Goal: Task Accomplishment & Management: Manage account settings

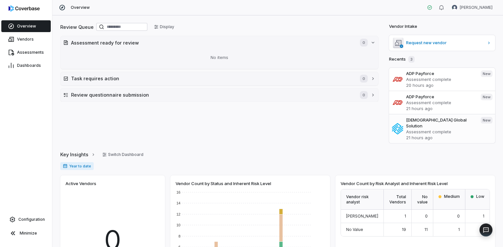
click at [416, 135] on p "21 hours ago" at bounding box center [440, 138] width 69 height 6
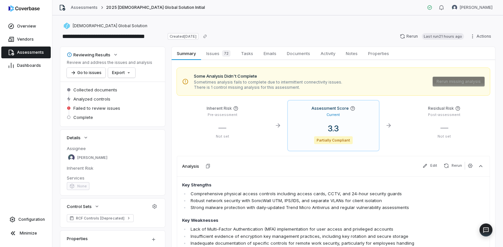
click at [85, 4] on div "Assessments 2025 [DEMOGRAPHIC_DATA] Global Solution Initial" at bounding box center [132, 7] width 146 height 7
click at [83, 7] on link "Assessments" at bounding box center [84, 7] width 27 height 5
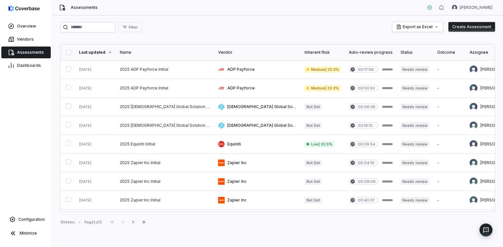
click at [463, 28] on button "Create Assessment" at bounding box center [472, 27] width 47 height 10
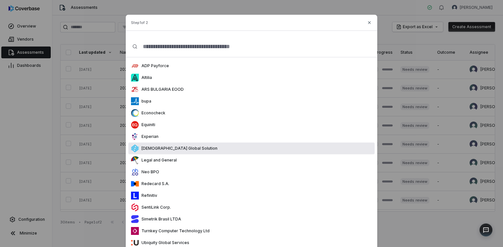
click at [168, 149] on p "[DEMOGRAPHIC_DATA] Global Solution" at bounding box center [178, 148] width 79 height 5
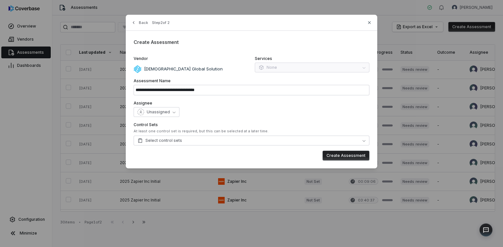
click at [275, 68] on div "Services None" at bounding box center [312, 64] width 115 height 17
click at [250, 139] on button "Select control sets" at bounding box center [252, 141] width 236 height 10
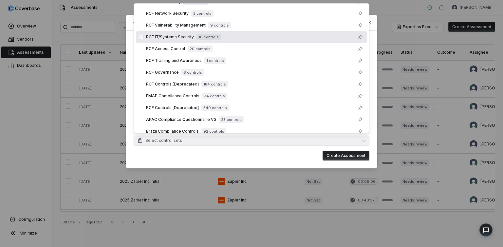
scroll to position [73, 0]
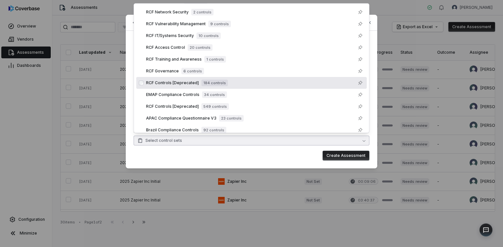
click at [197, 86] on div "RCF Controls [Deprecated] 184 controls" at bounding box center [187, 83] width 82 height 7
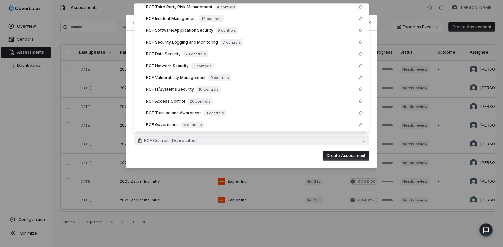
scroll to position [0, 0]
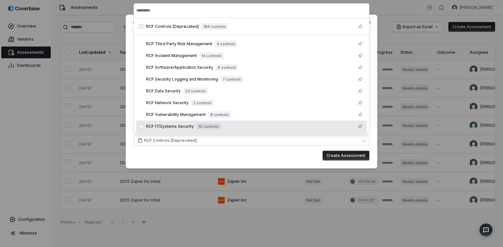
click at [250, 159] on div "Create Assessment" at bounding box center [252, 156] width 236 height 10
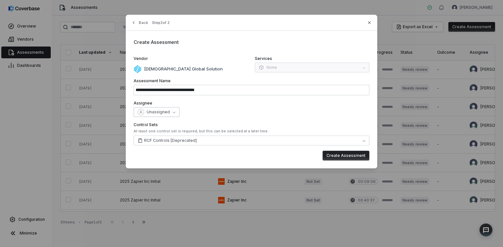
click at [173, 111] on icon "button" at bounding box center [174, 112] width 3 height 3
drag, startPoint x: 187, startPoint y: 69, endPoint x: 144, endPoint y: 70, distance: 43.3
click at [144, 70] on div "[DEMOGRAPHIC_DATA] Global Solution" at bounding box center [191, 69] width 115 height 8
copy p "[DEMOGRAPHIC_DATA] Global Solution"
click at [369, 22] on icon "button" at bounding box center [369, 22] width 5 height 5
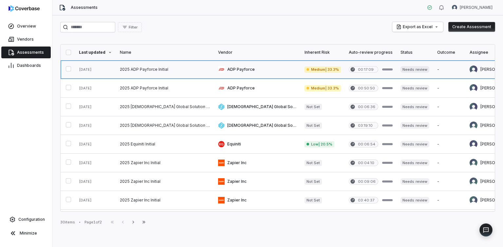
click at [225, 68] on link at bounding box center [257, 69] width 87 height 18
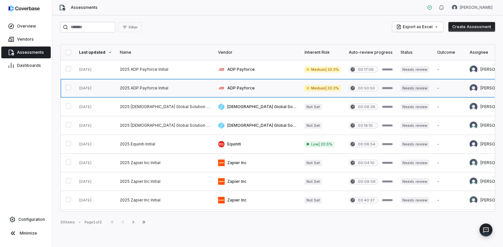
click at [214, 87] on link at bounding box center [257, 88] width 87 height 18
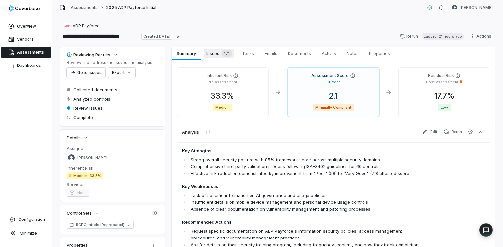
click at [216, 52] on span "Issues 171" at bounding box center [219, 53] width 30 height 9
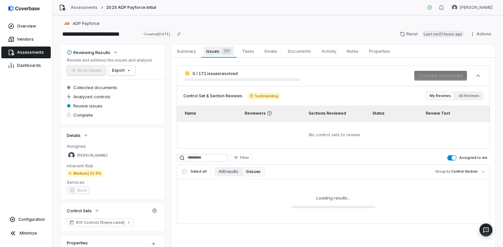
scroll to position [3, 0]
click at [454, 157] on span "button" at bounding box center [454, 157] width 5 height 5
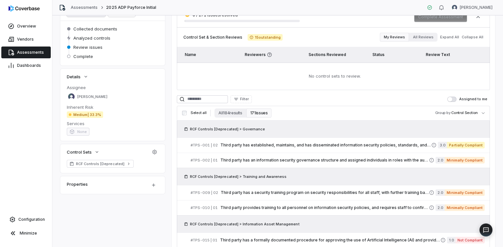
scroll to position [0, 0]
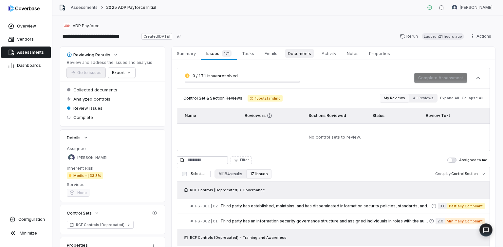
click at [300, 53] on span "Documents" at bounding box center [299, 53] width 29 height 9
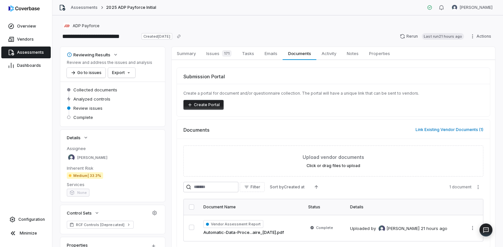
scroll to position [30, 0]
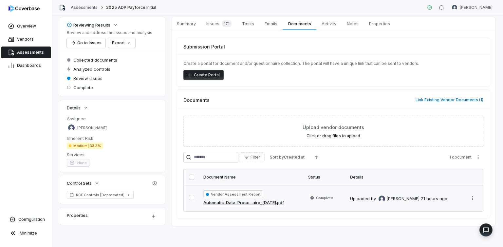
click at [269, 202] on link "Automatic-Data-Proce...aire_[DATE].pdf" at bounding box center [244, 203] width 81 height 7
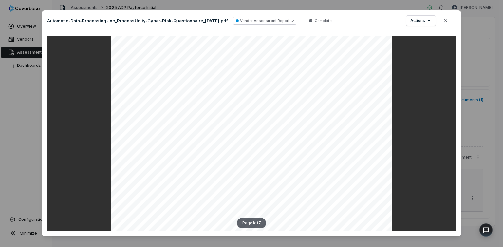
scroll to position [17, 0]
click at [445, 21] on icon "button" at bounding box center [446, 20] width 3 height 3
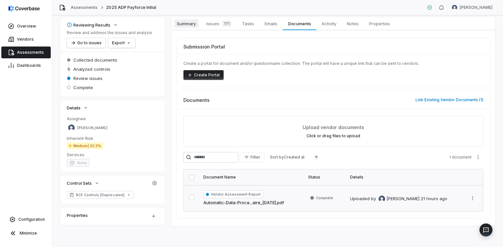
click at [189, 24] on span "Summary" at bounding box center [186, 23] width 24 height 9
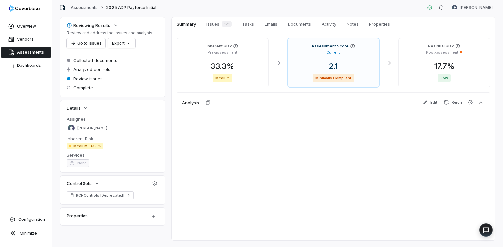
scroll to position [30, 0]
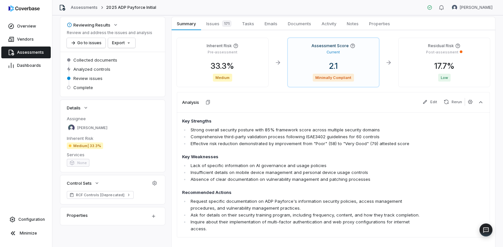
click at [26, 51] on span "Assessments" at bounding box center [30, 52] width 27 height 5
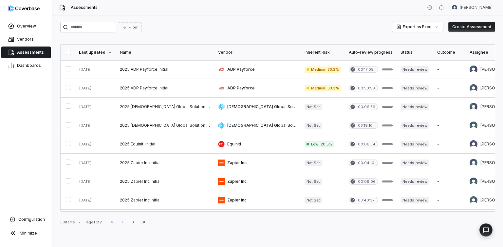
click at [466, 27] on button "Create Assessment" at bounding box center [472, 27] width 47 height 10
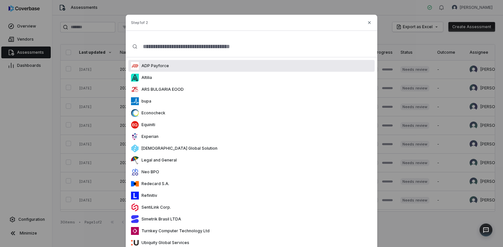
click at [157, 66] on p "ADP Payforce" at bounding box center [154, 65] width 30 height 5
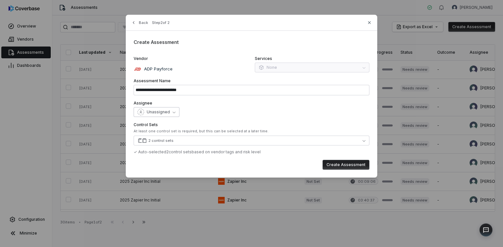
click at [169, 112] on button "Unassigned" at bounding box center [157, 112] width 46 height 10
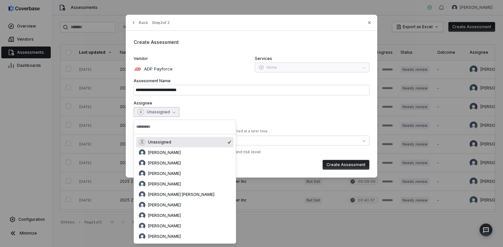
click at [159, 127] on input "text" at bounding box center [184, 127] width 97 height 14
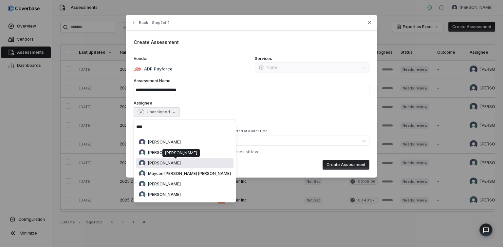
type input "****"
click at [153, 162] on span "[PERSON_NAME]" at bounding box center [164, 163] width 33 height 5
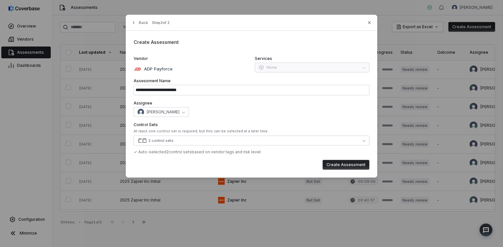
click at [275, 68] on div "Services None" at bounding box center [312, 64] width 115 height 17
click at [173, 141] on button "2 control sets" at bounding box center [252, 141] width 236 height 10
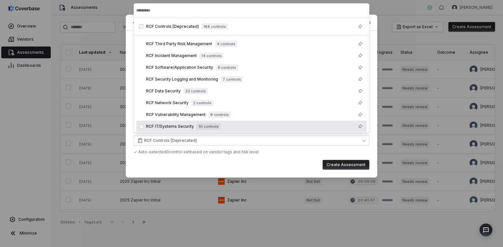
click at [299, 166] on div "Create Assessment" at bounding box center [252, 165] width 236 height 10
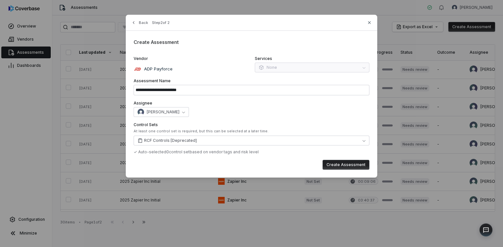
click at [339, 164] on button "Create Assessment" at bounding box center [346, 165] width 47 height 10
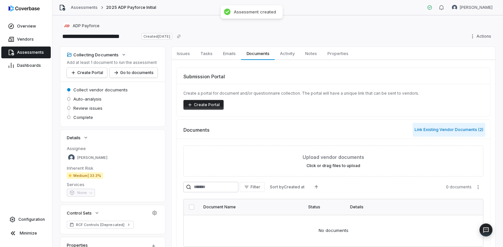
click at [436, 131] on button "Link Existing Vendor Documents ( 2 )" at bounding box center [449, 130] width 73 height 14
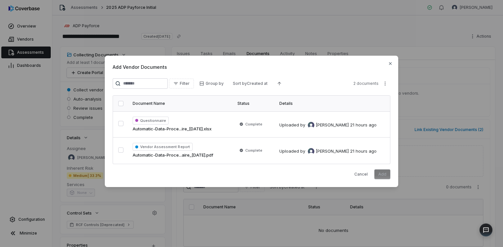
click at [383, 175] on div "Cancel Add" at bounding box center [252, 174] width 278 height 10
click at [364, 86] on div "2 documents" at bounding box center [372, 84] width 37 height 10
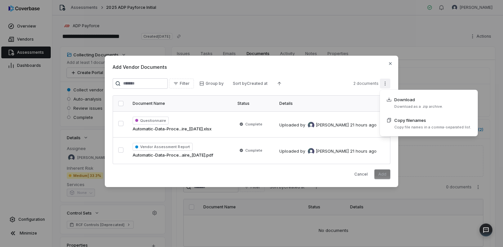
click at [380, 84] on div "Add Vendor Documents Filter Group by Sort by Created at 2 documents Document Na…" at bounding box center [251, 123] width 503 height 157
click at [390, 63] on div "Add Vendor Documents Filter Group by Sort by Created at 2 documents Document Na…" at bounding box center [251, 123] width 503 height 157
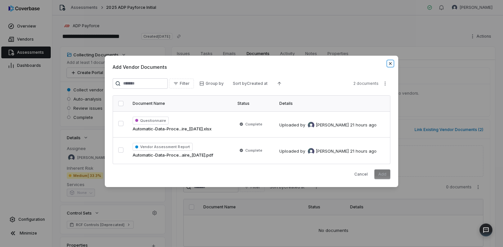
click at [390, 63] on icon "button" at bounding box center [390, 63] width 5 height 5
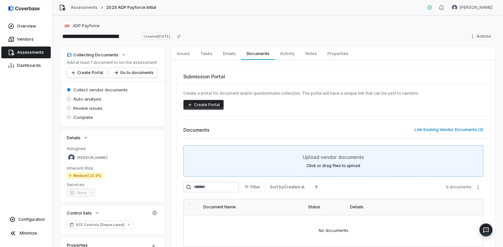
click at [309, 159] on span "Upload vendor documents" at bounding box center [334, 157] width 62 height 7
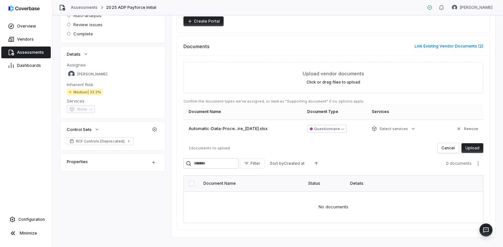
scroll to position [95, 0]
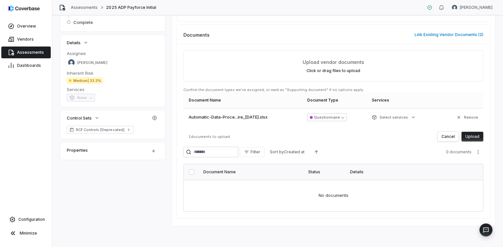
click at [475, 136] on button "Upload" at bounding box center [473, 137] width 22 height 10
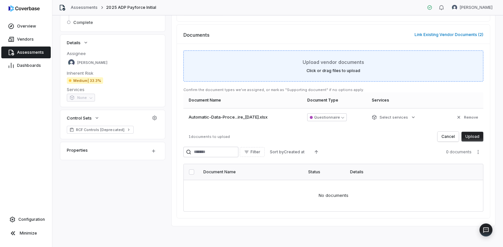
scroll to position [35, 0]
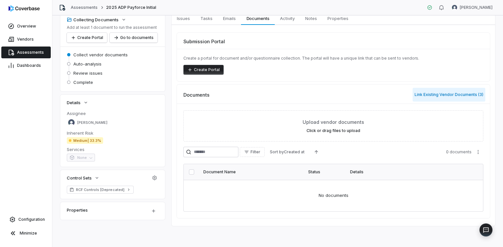
click at [432, 95] on button "Link Existing Vendor Documents ( 3 )" at bounding box center [449, 95] width 73 height 14
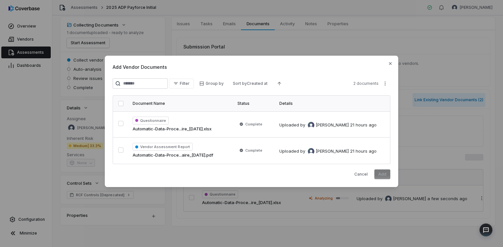
scroll to position [30, 0]
click at [390, 64] on icon "button" at bounding box center [390, 63] width 5 height 5
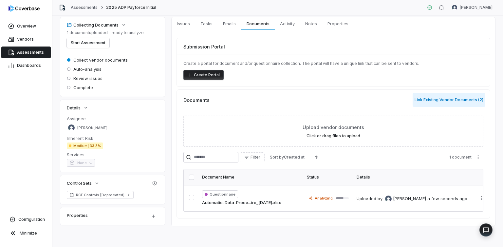
click at [454, 99] on button "Link Existing Vendor Documents ( 2 )" at bounding box center [449, 100] width 73 height 14
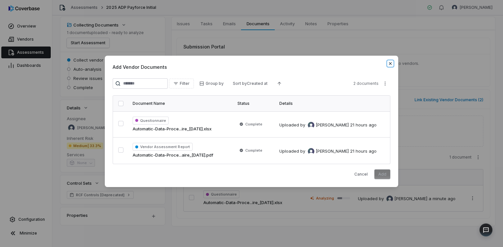
click at [390, 65] on icon "button" at bounding box center [390, 63] width 5 height 5
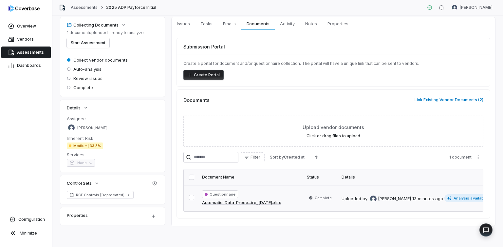
click at [448, 199] on span "Analysis available" at bounding box center [467, 198] width 45 height 8
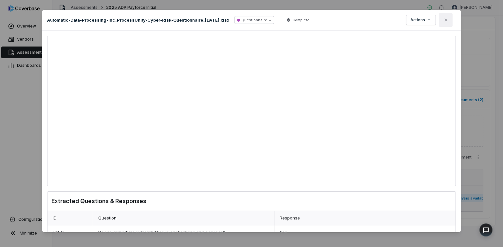
click at [446, 19] on icon "button" at bounding box center [445, 19] width 5 height 5
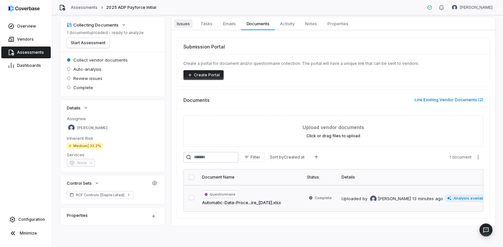
click at [183, 22] on span "Issues" at bounding box center [183, 23] width 18 height 9
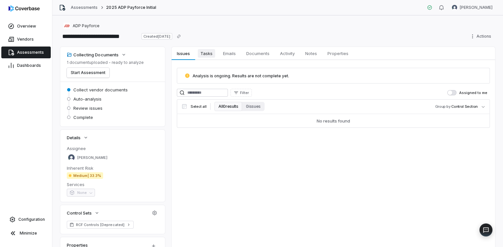
click at [209, 53] on span "Tasks" at bounding box center [206, 53] width 17 height 9
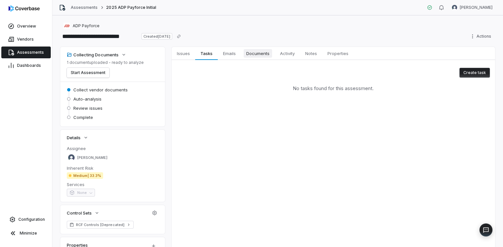
click at [252, 54] on span "Documents" at bounding box center [258, 53] width 29 height 9
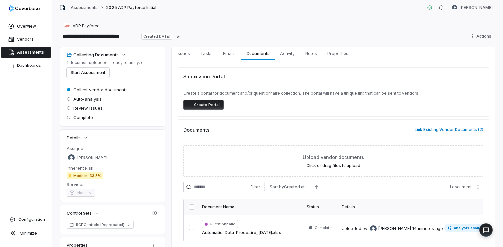
scroll to position [30, 0]
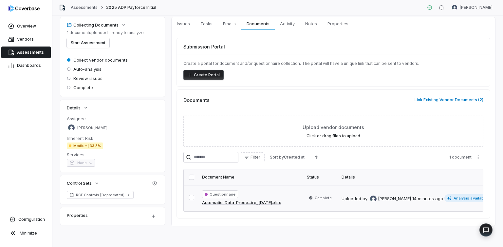
click at [193, 197] on button "button" at bounding box center [191, 197] width 5 height 5
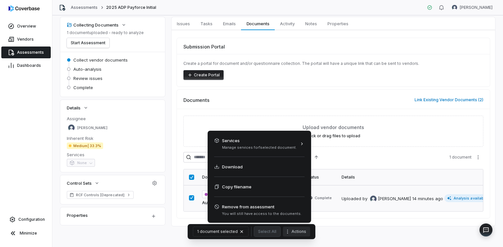
click at [297, 232] on button "Actions" at bounding box center [296, 232] width 27 height 10
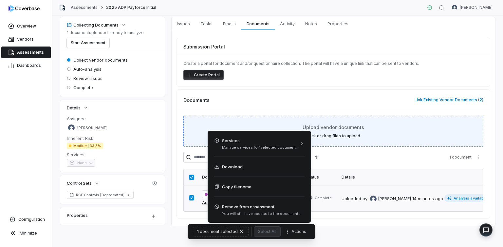
click at [410, 134] on html "**********" at bounding box center [251, 123] width 503 height 247
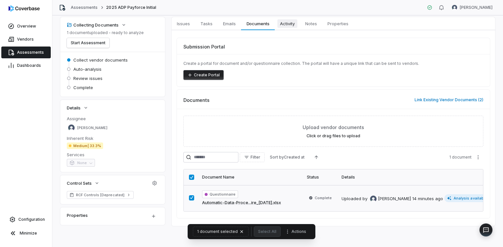
click at [289, 22] on span "Activity" at bounding box center [288, 23] width 20 height 9
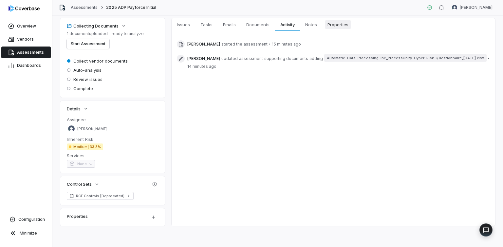
click at [339, 27] on span "Properties" at bounding box center [338, 24] width 26 height 9
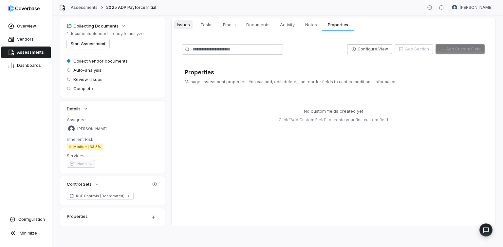
click at [183, 25] on span "Issues" at bounding box center [183, 24] width 18 height 9
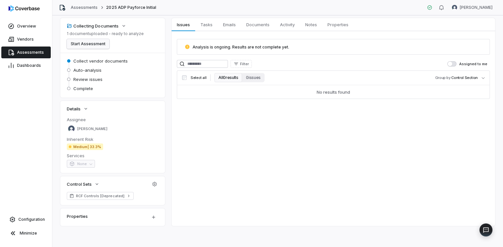
click at [97, 45] on button "Start Assessment" at bounding box center [88, 44] width 43 height 10
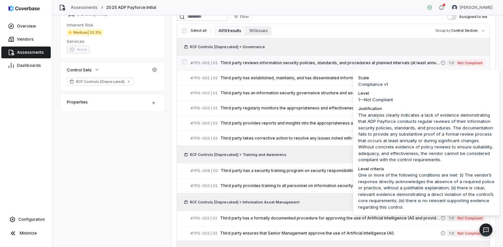
scroll to position [144, 0]
click at [464, 61] on span "Not Compliant" at bounding box center [470, 62] width 29 height 7
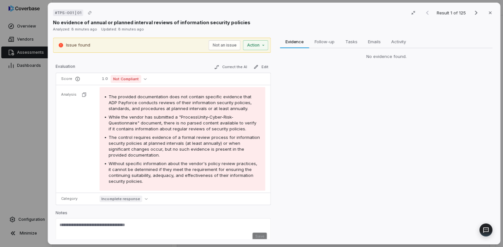
scroll to position [70, 0]
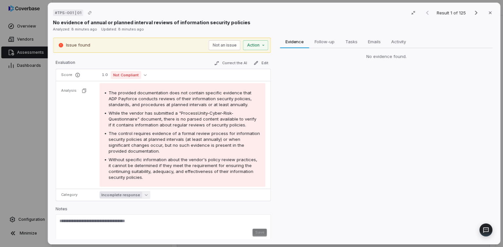
click at [145, 195] on icon "button" at bounding box center [146, 194] width 3 height 3
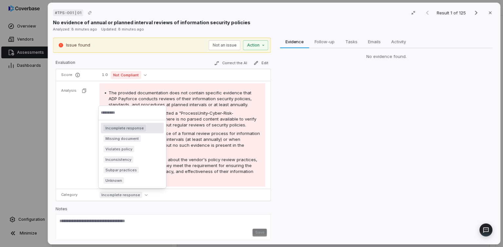
click at [205, 170] on span "Without specific information about the vendor's policy review practices, it can…" at bounding box center [183, 168] width 149 height 23
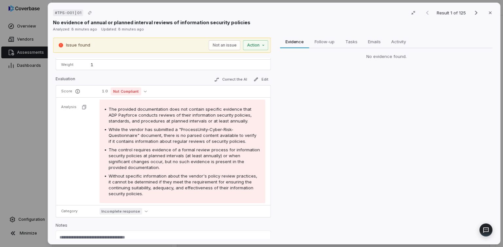
scroll to position [0, 0]
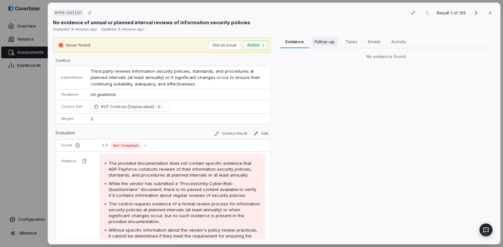
click at [325, 42] on span "Follow-up" at bounding box center [324, 41] width 25 height 9
click at [294, 41] on span "Evidence" at bounding box center [295, 41] width 24 height 9
click at [229, 44] on button "Not an issue" at bounding box center [225, 45] width 32 height 10
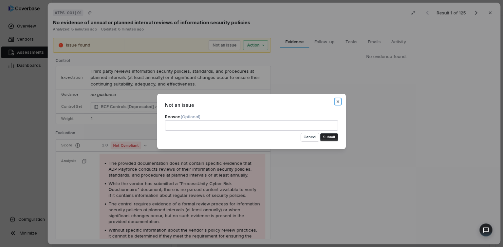
click at [339, 100] on icon "button" at bounding box center [338, 101] width 5 height 5
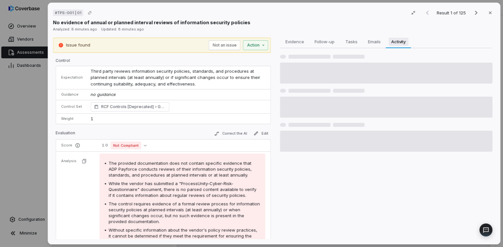
click at [403, 42] on span "Activity" at bounding box center [399, 41] width 20 height 9
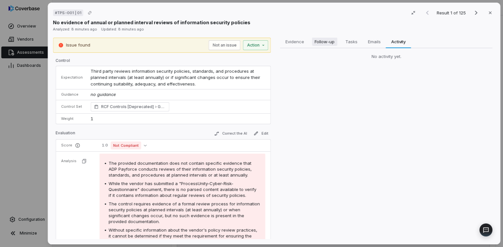
click at [321, 43] on span "Follow-up" at bounding box center [324, 41] width 25 height 9
click at [296, 40] on span "Evidence" at bounding box center [295, 41] width 24 height 9
click at [490, 12] on icon "button" at bounding box center [490, 12] width 3 height 3
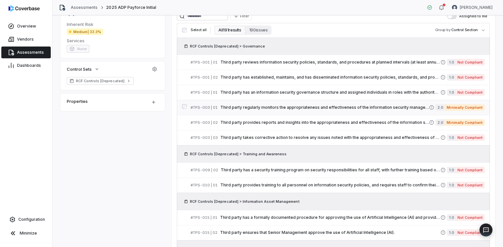
click at [389, 106] on span "Third party regularly monitors the appropriateness and effectiveness of the inf…" at bounding box center [325, 107] width 209 height 5
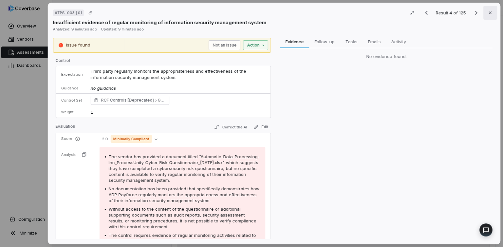
click at [492, 12] on icon "button" at bounding box center [490, 12] width 5 height 5
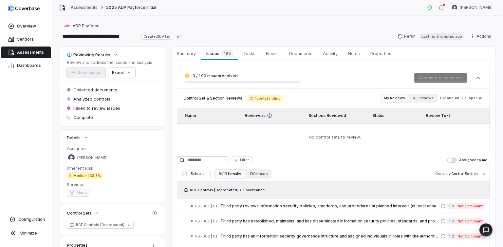
click at [83, 7] on link "Assessments" at bounding box center [84, 7] width 27 height 5
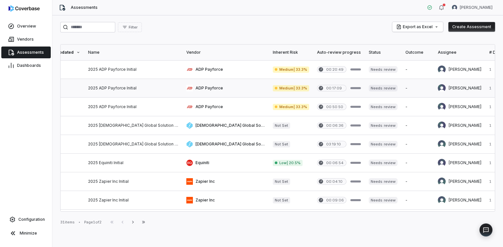
scroll to position [0, 123]
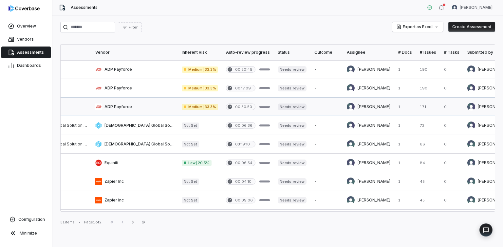
click at [416, 108] on link at bounding box center [428, 107] width 24 height 18
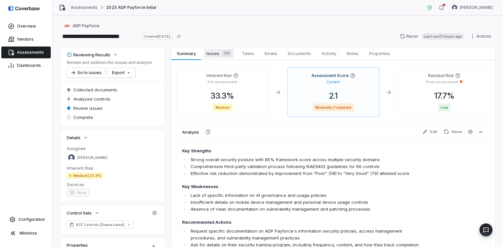
click at [222, 54] on div "171" at bounding box center [226, 53] width 12 height 7
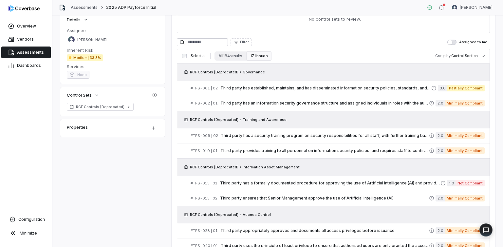
scroll to position [119, 0]
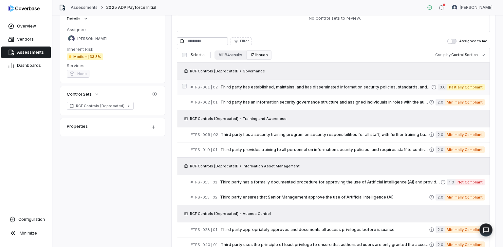
click at [398, 87] on span "Third party has established, maintains, and has disseminated information securi…" at bounding box center [326, 87] width 211 height 5
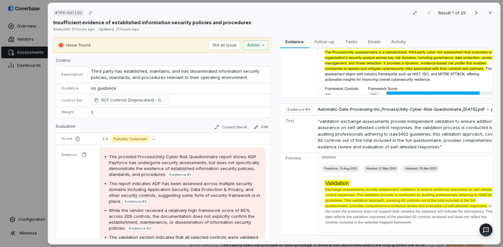
scroll to position [1, 0]
click at [177, 174] on span "Evidence # 1" at bounding box center [180, 173] width 22 height 5
click at [178, 172] on span "Evidence # 1" at bounding box center [180, 173] width 22 height 5
click at [172, 174] on span "Evidence # 1" at bounding box center [180, 173] width 22 height 5
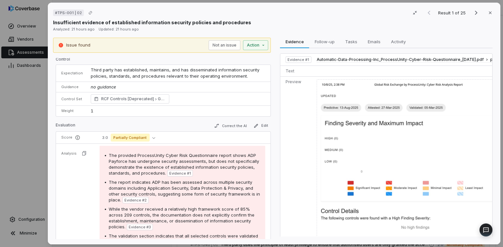
scroll to position [5, 0]
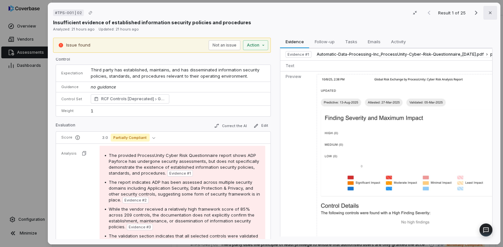
click at [490, 12] on icon "button" at bounding box center [490, 12] width 3 height 3
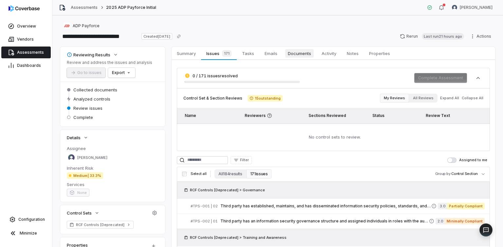
click at [296, 54] on span "Documents" at bounding box center [299, 53] width 29 height 9
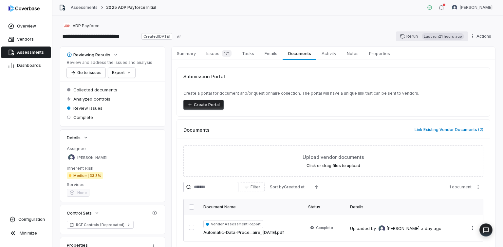
scroll to position [0, 0]
click at [82, 7] on link "Assessments" at bounding box center [84, 7] width 27 height 5
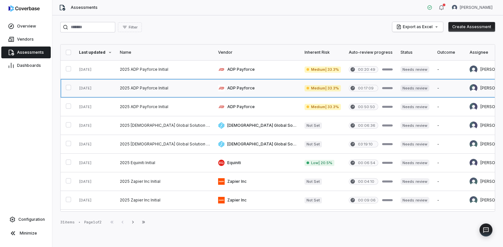
click at [214, 87] on link at bounding box center [257, 88] width 87 height 18
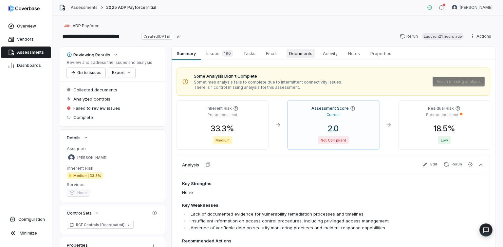
click at [302, 52] on span "Documents" at bounding box center [301, 53] width 29 height 9
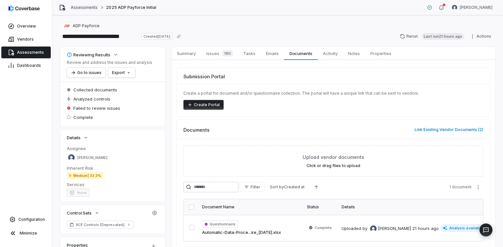
click at [77, 8] on link "Assessments" at bounding box center [84, 7] width 27 height 5
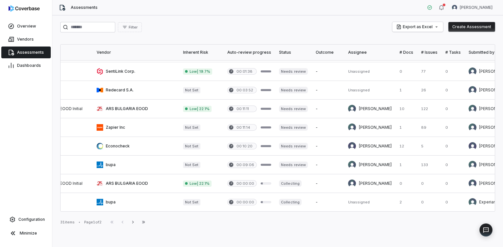
scroll to position [316, 123]
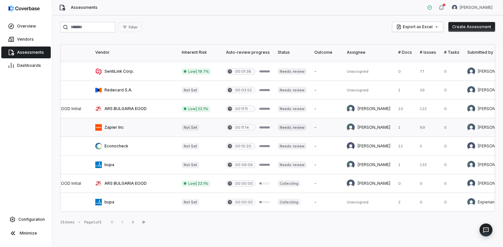
click at [343, 126] on link at bounding box center [368, 127] width 51 height 18
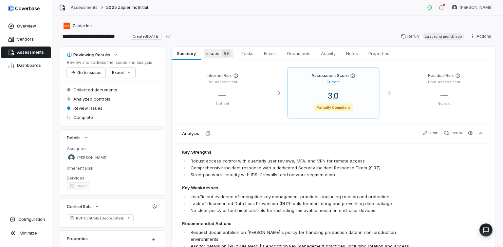
click at [216, 54] on span "Issues 89" at bounding box center [219, 53] width 30 height 9
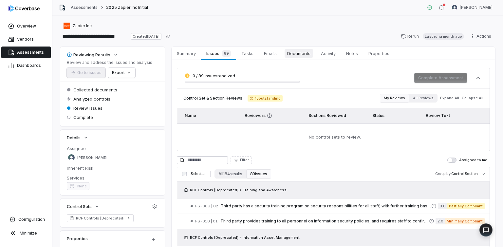
click at [299, 52] on span "Documents" at bounding box center [299, 53] width 29 height 9
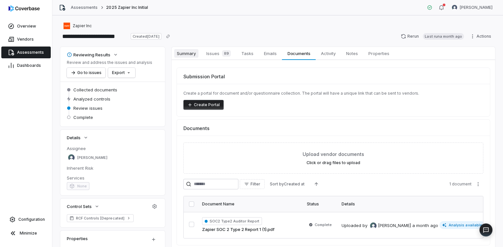
click at [187, 52] on span "Summary" at bounding box center [186, 53] width 24 height 9
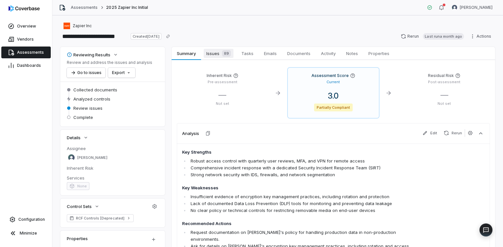
click at [211, 54] on span "Issues 89" at bounding box center [219, 53] width 30 height 9
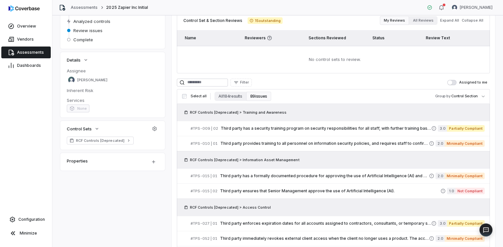
scroll to position [78, 0]
click at [229, 95] on button "All 184 results" at bounding box center [230, 95] width 31 height 9
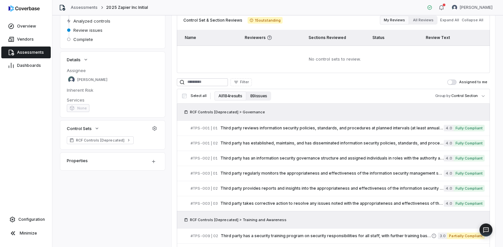
click at [250, 96] on button "89 issues" at bounding box center [258, 95] width 25 height 9
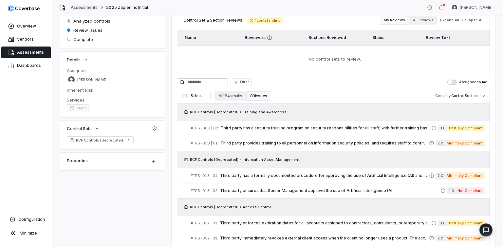
click at [85, 7] on link "Assessments" at bounding box center [84, 7] width 27 height 5
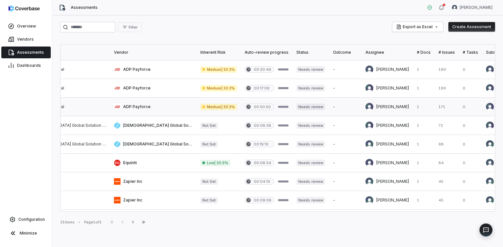
scroll to position [0, 118]
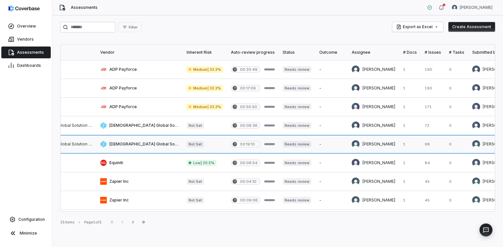
click at [421, 144] on link at bounding box center [433, 144] width 24 height 18
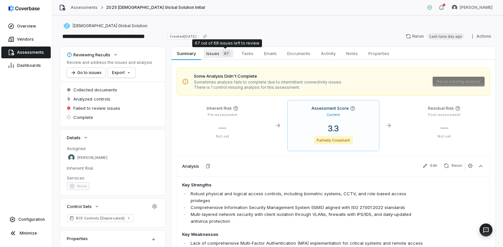
click at [219, 52] on span "Issues 67" at bounding box center [219, 53] width 30 height 9
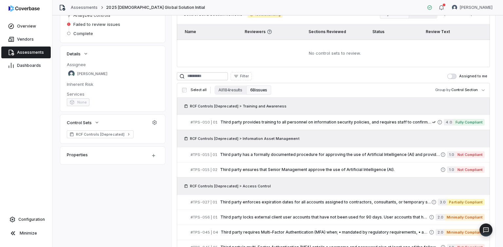
scroll to position [85, 0]
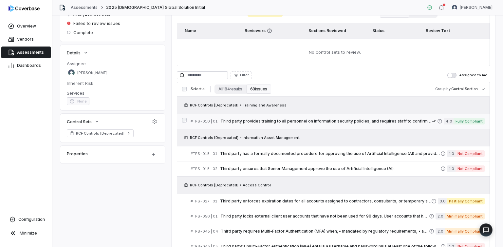
click at [295, 121] on span "Third party provides training to all personnel on information security policies…" at bounding box center [327, 121] width 212 height 5
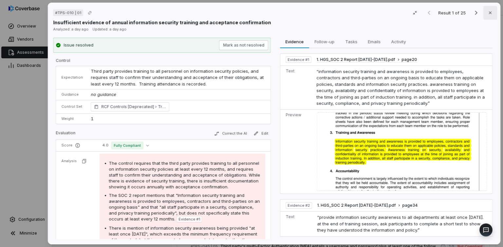
click at [491, 11] on icon "button" at bounding box center [490, 12] width 5 height 5
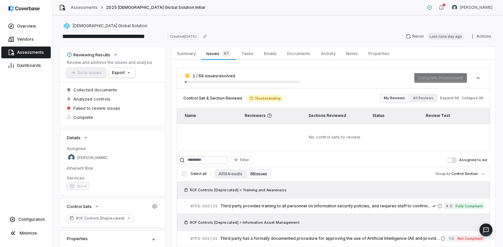
click at [397, 97] on button "My Reviews" at bounding box center [394, 98] width 29 height 9
click at [185, 53] on span "Summary" at bounding box center [186, 53] width 24 height 9
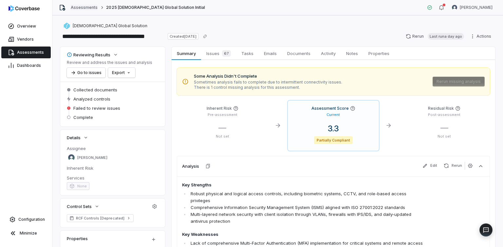
click at [83, 7] on link "Assessments" at bounding box center [84, 7] width 27 height 5
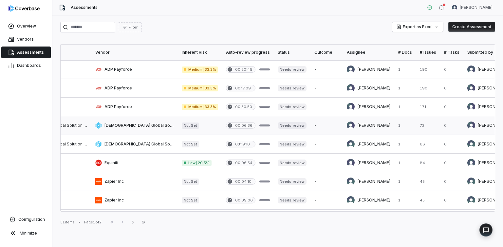
scroll to position [0, 121]
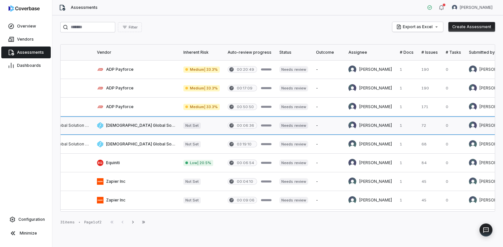
click at [96, 127] on link at bounding box center [136, 125] width 87 height 18
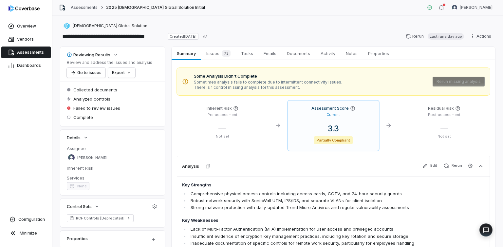
scroll to position [7, 0]
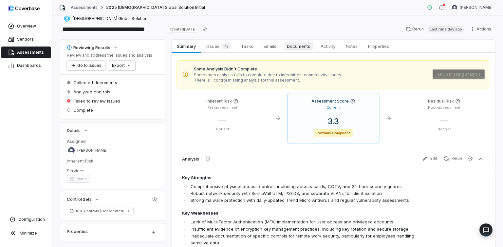
click at [296, 47] on span "Documents" at bounding box center [298, 46] width 29 height 9
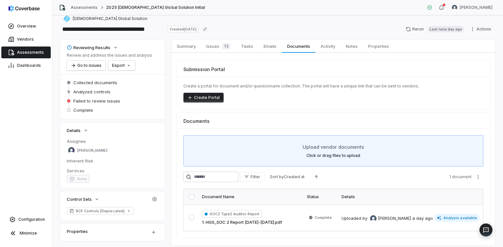
scroll to position [27, 0]
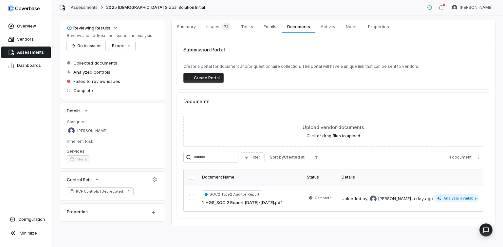
click at [85, 7] on link "Assessments" at bounding box center [84, 7] width 27 height 5
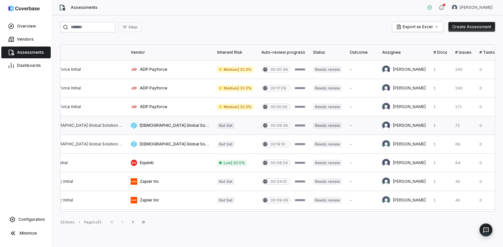
scroll to position [0, 89]
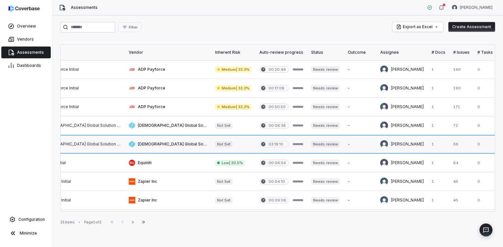
click at [129, 143] on link at bounding box center [168, 144] width 87 height 18
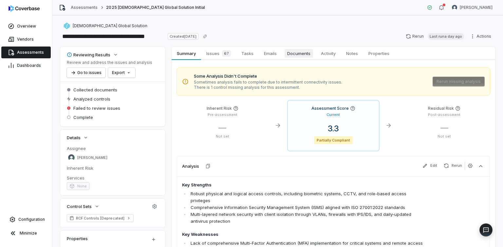
click at [297, 52] on span "Documents" at bounding box center [299, 53] width 29 height 9
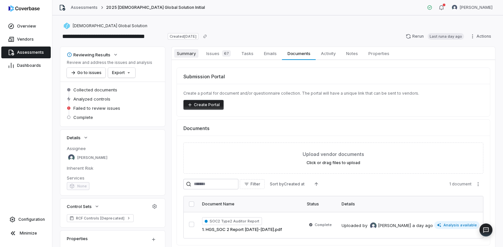
click at [184, 52] on span "Summary" at bounding box center [186, 53] width 24 height 9
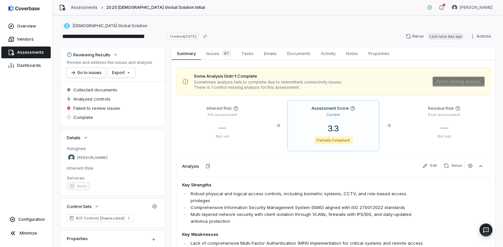
click at [84, 9] on link "Assessments" at bounding box center [84, 7] width 27 height 5
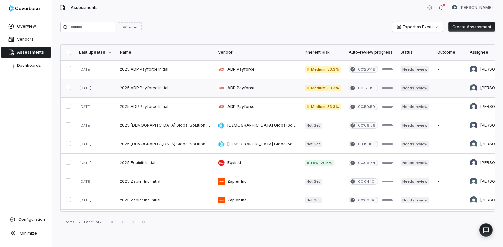
click at [220, 86] on link at bounding box center [257, 88] width 87 height 18
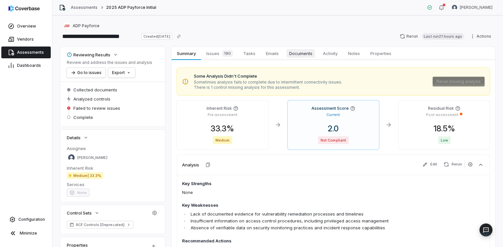
click at [298, 52] on span "Documents" at bounding box center [301, 53] width 29 height 9
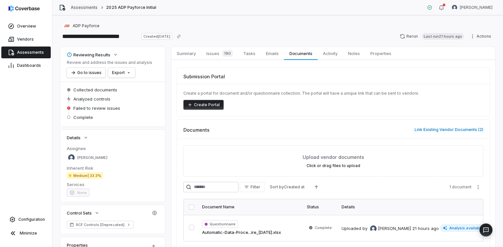
click at [84, 8] on link "Assessments" at bounding box center [84, 7] width 27 height 5
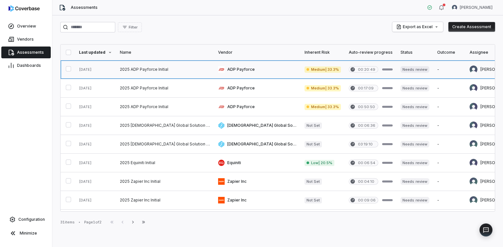
click at [162, 68] on link at bounding box center [165, 69] width 98 height 18
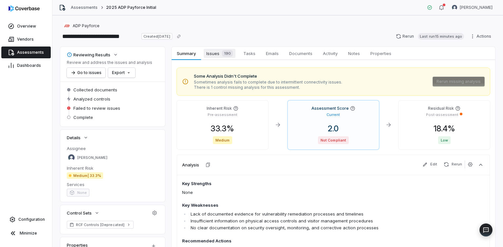
click at [217, 54] on span "Issues 190" at bounding box center [220, 53] width 32 height 9
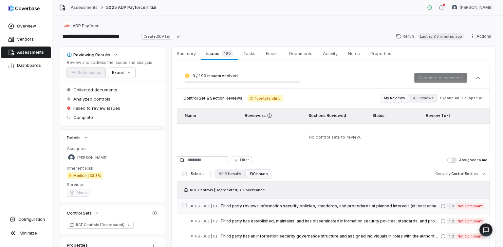
click at [278, 204] on span "Third party reviews information security policies, standards, and procedures at…" at bounding box center [331, 206] width 220 height 5
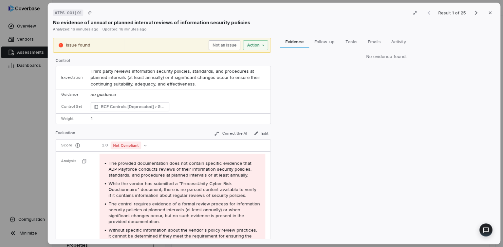
click at [224, 46] on button "Not an issue" at bounding box center [225, 45] width 32 height 10
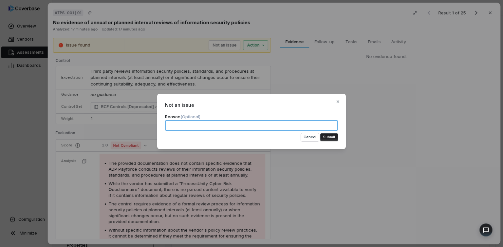
type textarea "*"
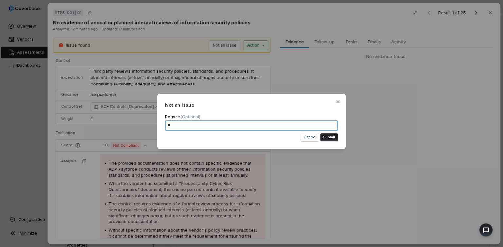
type textarea "**"
type textarea "*"
type textarea "***"
type textarea "*"
type textarea "****"
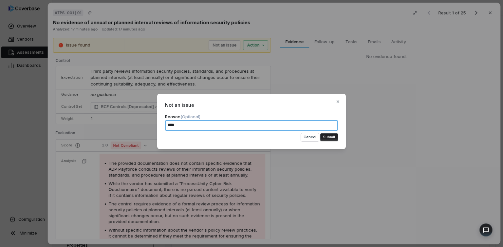
type textarea "*"
type textarea "****"
type textarea "*"
type textarea "******"
type textarea "*"
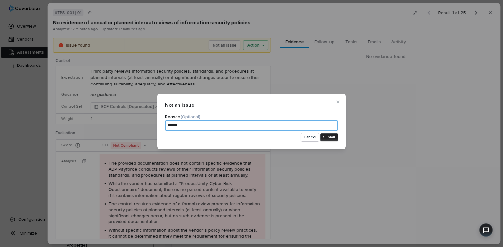
type textarea "*******"
type textarea "*"
type textarea "*******"
type textarea "*"
type textarea "*********"
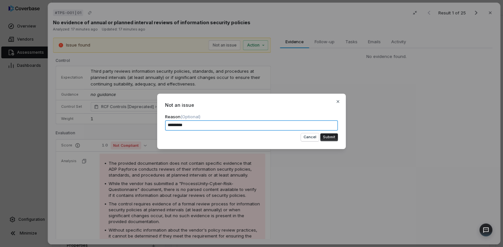
type textarea "*"
type textarea "*********"
type textarea "*"
type textarea "**********"
type textarea "*"
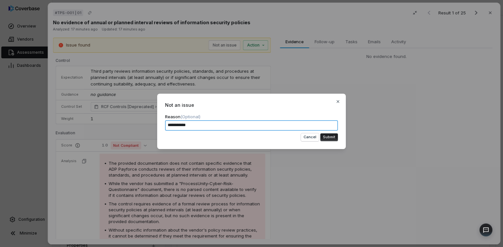
type textarea "**********"
type textarea "*"
type textarea "**********"
type textarea "*"
type textarea "**********"
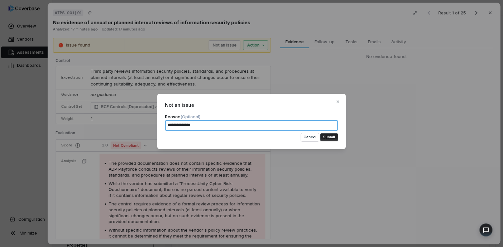
type textarea "*"
type textarea "**********"
paste textarea "**********"
type textarea "*"
type textarea "**********"
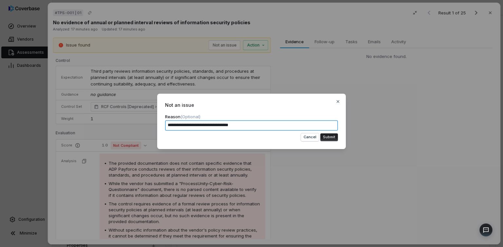
type textarea "*"
type textarea "**********"
click at [329, 137] on button "Submit" at bounding box center [330, 137] width 18 height 8
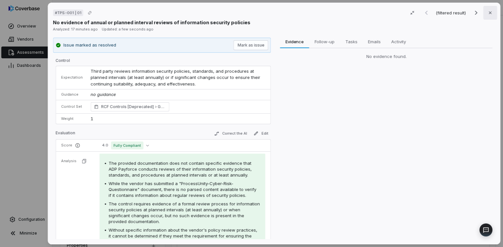
click at [490, 12] on icon "button" at bounding box center [490, 12] width 5 height 5
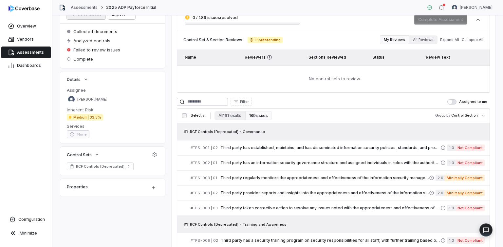
scroll to position [59, 0]
click at [302, 148] on span "Third party has established, maintains, and has disseminated information securi…" at bounding box center [331, 147] width 220 height 5
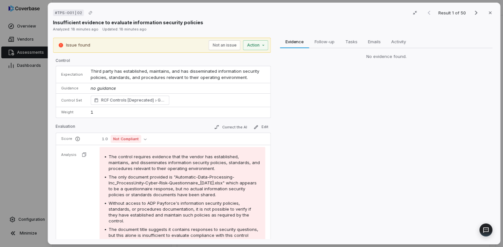
click at [490, 12] on icon "button" at bounding box center [490, 12] width 3 height 3
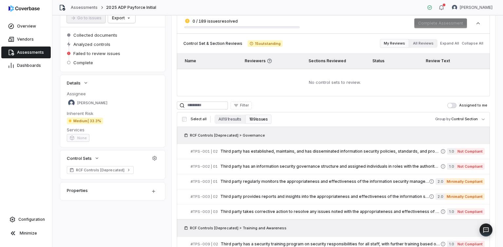
scroll to position [61, 0]
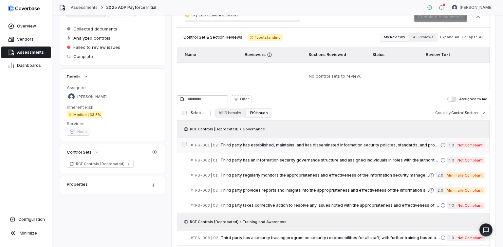
click at [265, 145] on span "Third party has established, maintains, and has disseminated information securi…" at bounding box center [331, 145] width 220 height 5
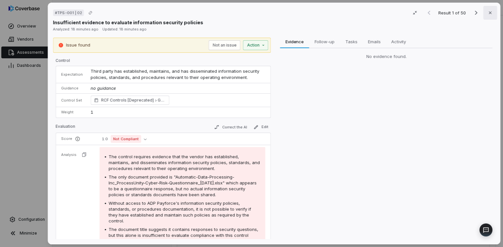
click at [492, 12] on icon "button" at bounding box center [490, 12] width 5 height 5
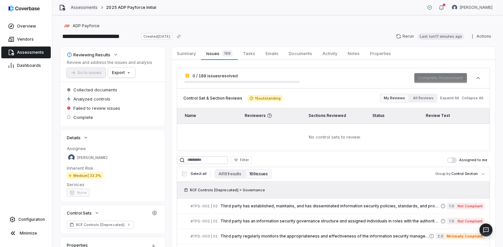
click at [84, 7] on link "Assessments" at bounding box center [84, 7] width 27 height 5
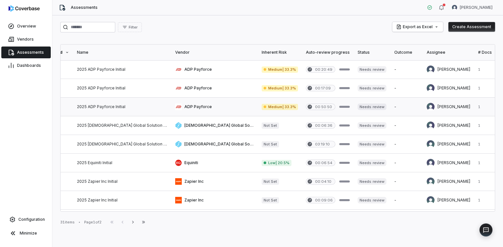
scroll to position [0, 123]
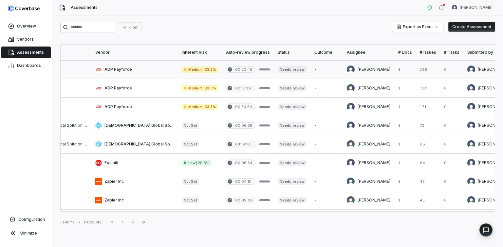
click at [416, 69] on link at bounding box center [428, 69] width 24 height 18
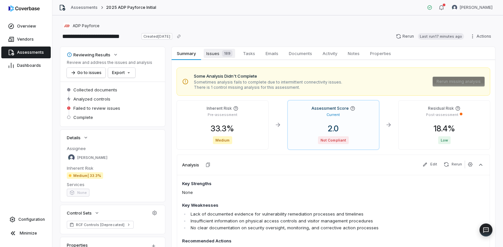
click at [211, 54] on span "Issues 189" at bounding box center [219, 53] width 31 height 9
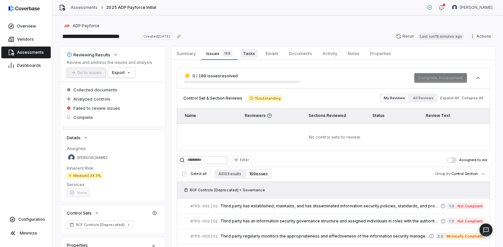
click at [250, 54] on span "Tasks" at bounding box center [249, 53] width 17 height 9
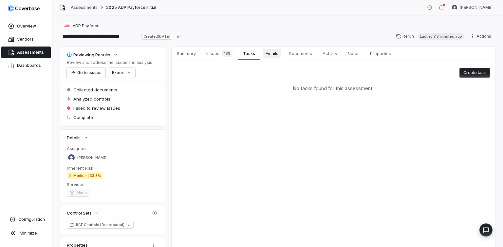
click at [273, 55] on span "Emails" at bounding box center [272, 53] width 18 height 9
click at [302, 55] on span "Documents" at bounding box center [300, 53] width 29 height 9
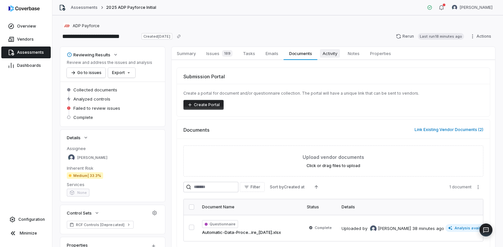
click at [327, 55] on span "Activity" at bounding box center [330, 53] width 20 height 9
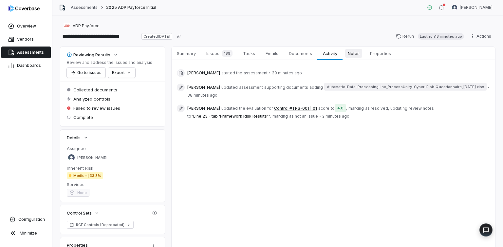
click at [355, 55] on span "Notes" at bounding box center [353, 53] width 17 height 9
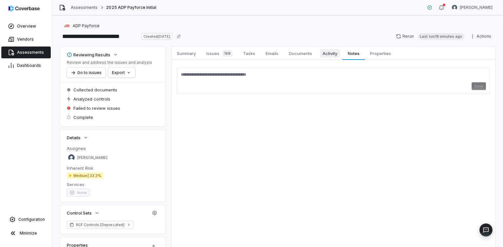
click at [331, 55] on span "Activity" at bounding box center [330, 53] width 20 height 9
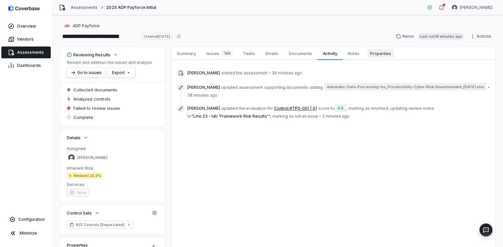
click at [384, 55] on span "Properties" at bounding box center [381, 53] width 26 height 9
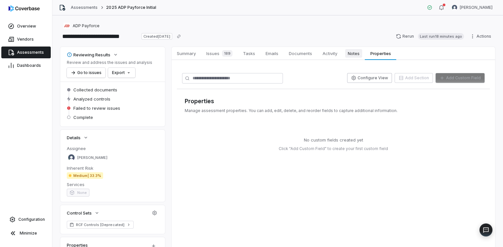
click at [352, 55] on span "Notes" at bounding box center [353, 53] width 17 height 9
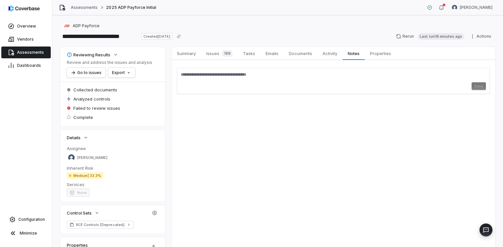
click at [234, 75] on textarea at bounding box center [333, 77] width 305 height 10
click at [189, 55] on span "Summary" at bounding box center [186, 53] width 24 height 9
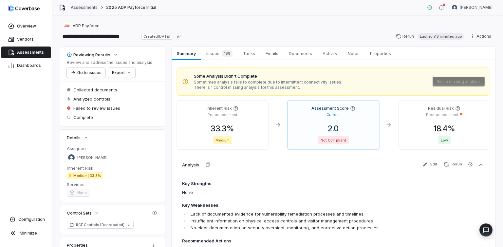
click at [81, 5] on link "Assessments" at bounding box center [84, 7] width 27 height 5
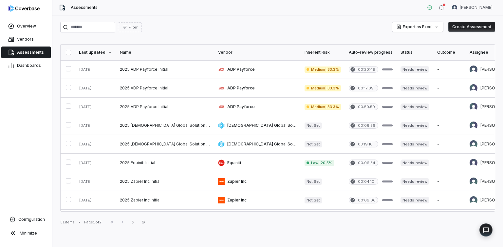
click at [476, 27] on button "Create Assessment" at bounding box center [472, 27] width 47 height 10
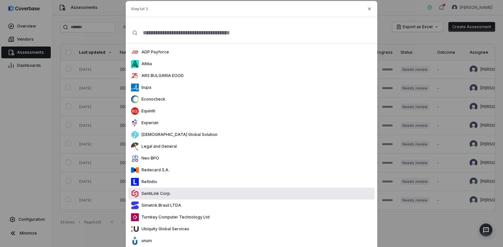
scroll to position [30, 0]
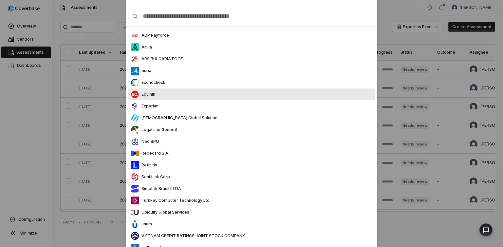
click at [154, 95] on p "Equiniti" at bounding box center [147, 94] width 16 height 5
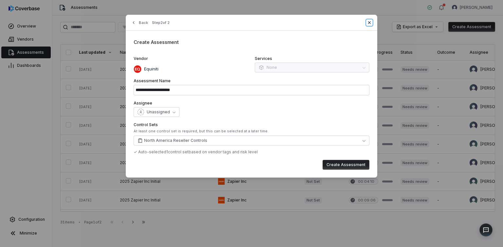
click at [369, 23] on icon "button" at bounding box center [369, 22] width 3 height 3
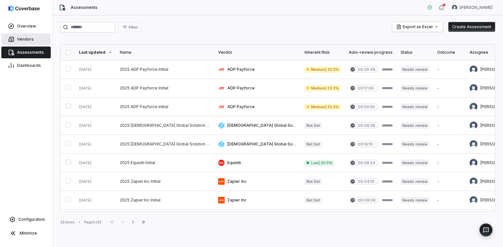
click at [28, 39] on span "Vendors" at bounding box center [25, 39] width 17 height 5
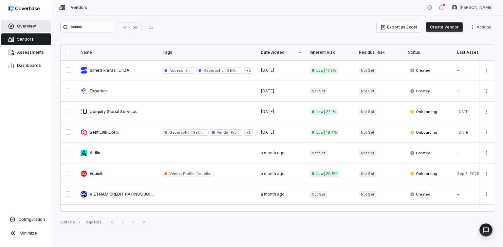
click at [18, 23] on link "Overview" at bounding box center [25, 26] width 49 height 12
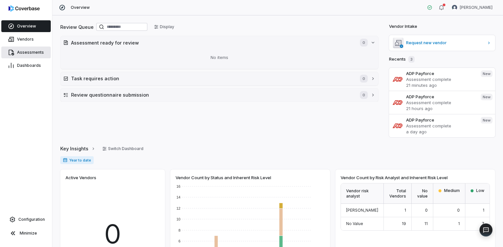
click at [24, 53] on span "Assessments" at bounding box center [30, 52] width 27 height 5
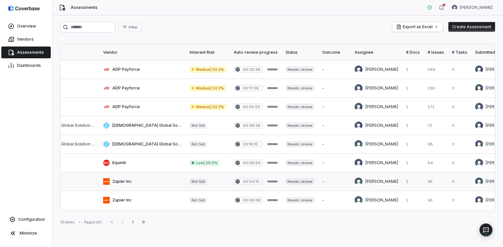
scroll to position [0, 123]
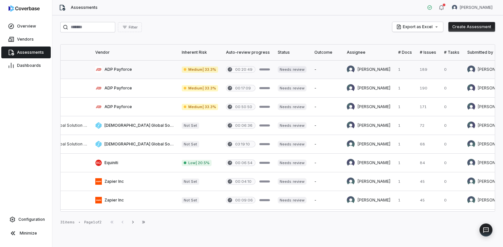
click at [91, 68] on link at bounding box center [134, 69] width 87 height 18
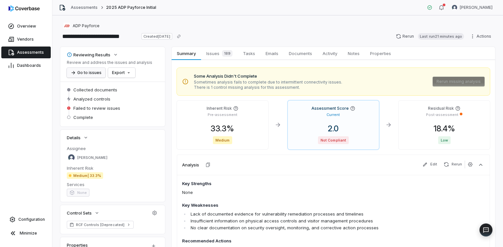
click at [85, 72] on button "Go to issues" at bounding box center [86, 73] width 39 height 10
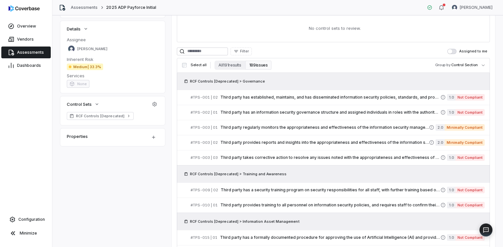
scroll to position [109, 0]
click at [328, 97] on span "Third party has established, maintains, and has disseminated information securi…" at bounding box center [331, 96] width 220 height 5
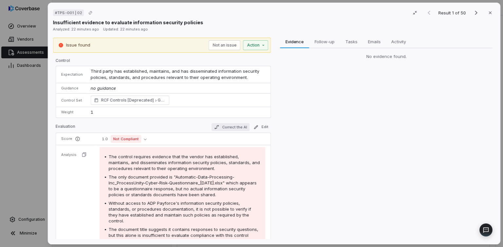
click at [232, 127] on button "Correct the AI" at bounding box center [231, 127] width 38 height 8
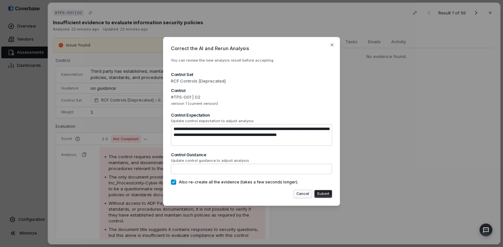
click at [309, 194] on button "Cancel" at bounding box center [303, 194] width 18 height 8
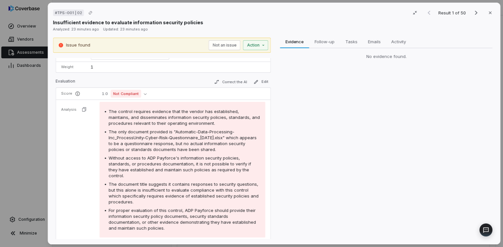
scroll to position [94, 0]
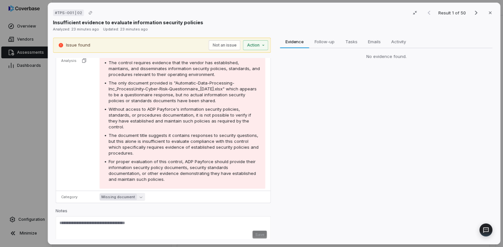
click at [140, 196] on icon "button" at bounding box center [141, 197] width 3 height 3
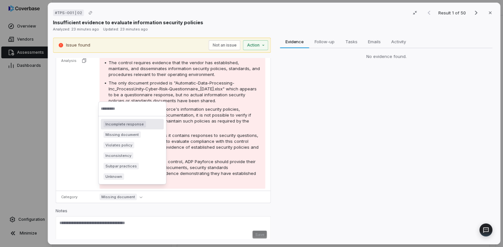
click at [228, 191] on td "Missing document" at bounding box center [183, 197] width 175 height 12
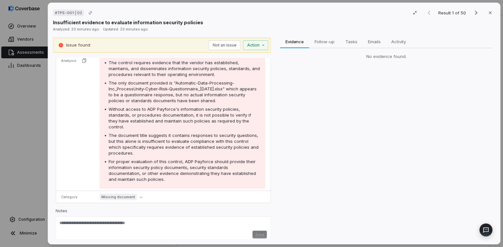
click at [305, 193] on div "Evidence Evidence Follow-up Follow-up Tasks Tasks Emails Emails Activity Activi…" at bounding box center [387, 139] width 218 height 202
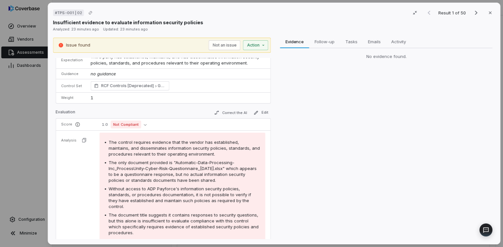
scroll to position [0, 0]
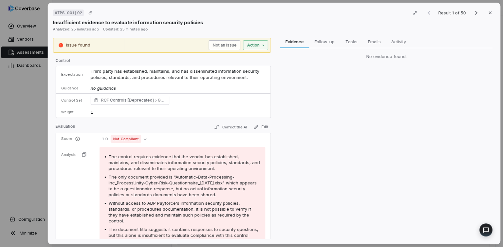
click at [228, 41] on button "Not an issue" at bounding box center [225, 45] width 32 height 10
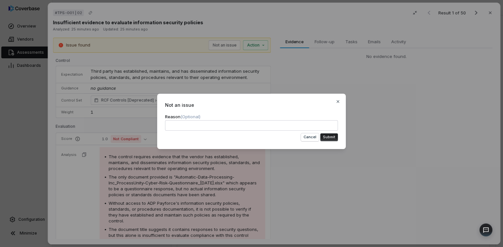
type textarea "*"
type textarea "**"
type textarea "*"
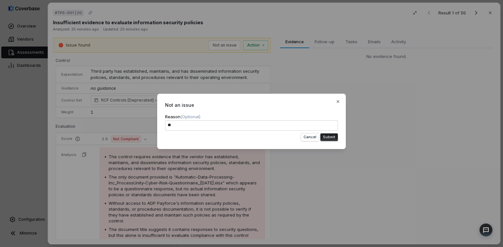
type textarea "***"
type textarea "*"
type textarea "***"
type textarea "*"
type textarea "*****"
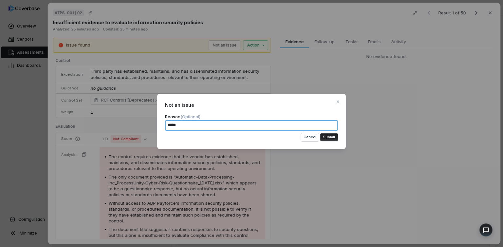
type textarea "*"
type textarea "******"
type textarea "*"
type textarea "******"
type textarea "*"
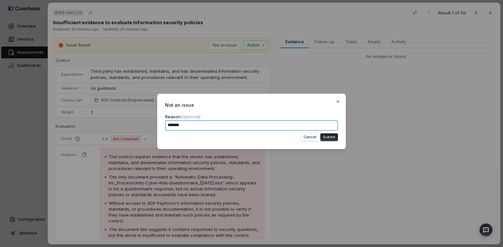
type textarea "********"
type textarea "*"
type textarea "********"
type textarea "*"
type textarea "**********"
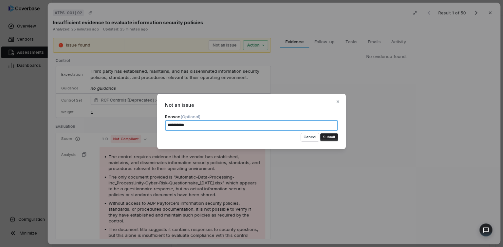
type textarea "*"
type textarea "**********"
type textarea "*"
type textarea "**********"
type textarea "*"
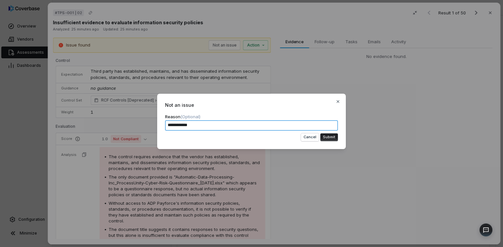
type textarea "**********"
type textarea "*"
type textarea "**********"
paste textarea "**********"
type textarea "*"
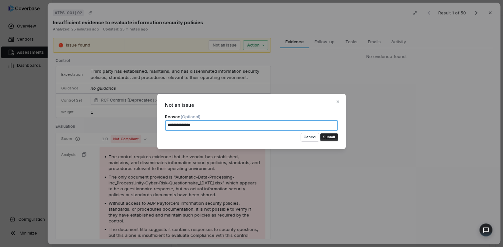
type textarea "**********"
type textarea "*"
type textarea "**********"
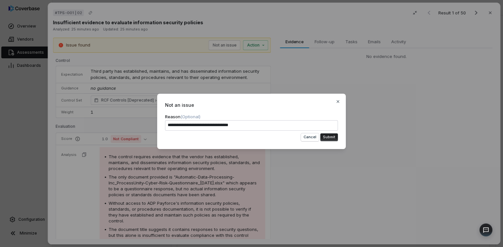
click at [331, 136] on button "Submit" at bounding box center [330, 137] width 18 height 8
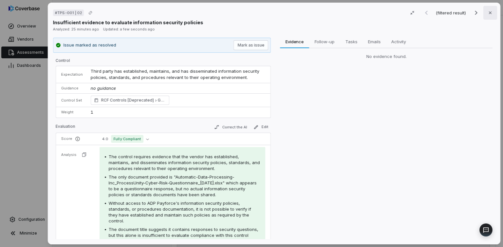
click at [491, 12] on icon "button" at bounding box center [490, 12] width 5 height 5
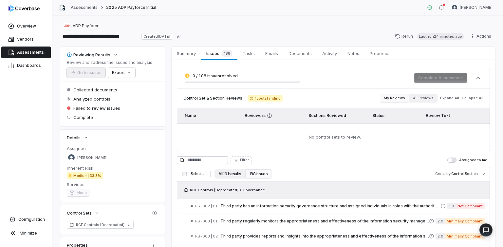
click at [231, 172] on button "All 191 results" at bounding box center [230, 173] width 30 height 9
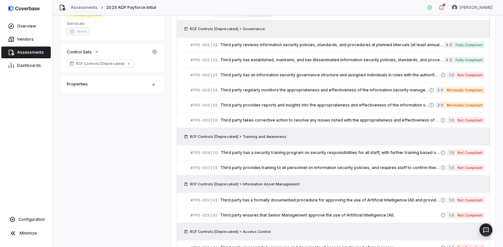
scroll to position [164, 0]
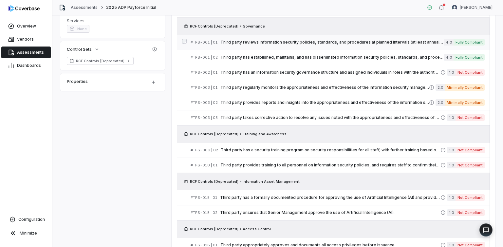
click at [410, 44] on span "Third party reviews information security policies, standards, and procedures at…" at bounding box center [333, 42] width 224 height 5
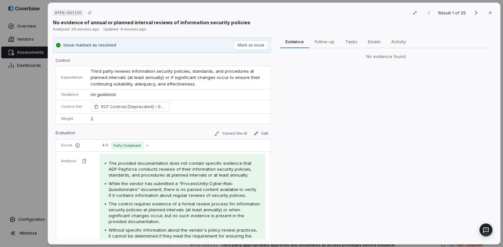
scroll to position [1, 0]
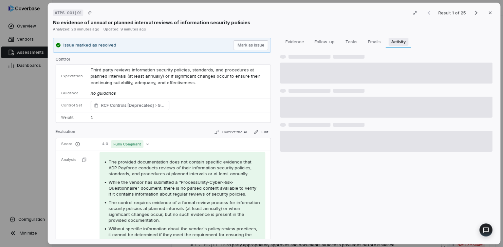
click at [399, 43] on span "Activity" at bounding box center [399, 41] width 20 height 9
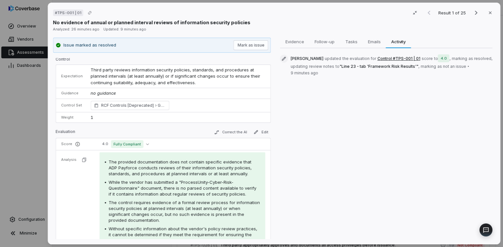
click at [266, 131] on button "Edit" at bounding box center [261, 132] width 20 height 8
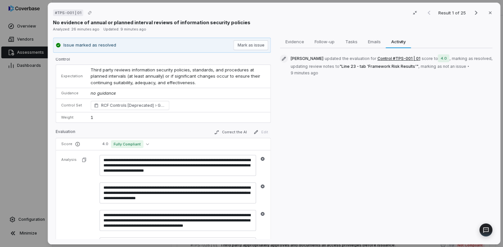
click at [313, 131] on div "Evidence Evidence Follow-up Follow-up Tasks Tasks Emails Emails Activity Activi…" at bounding box center [387, 139] width 218 height 202
click at [198, 129] on div "Evaluation Correct the AI Edit" at bounding box center [163, 133] width 215 height 10
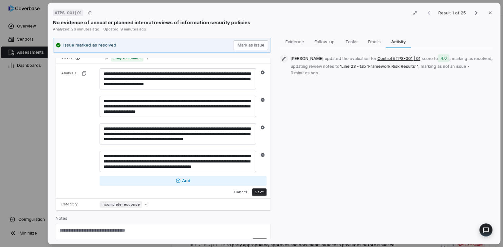
scroll to position [101, 0]
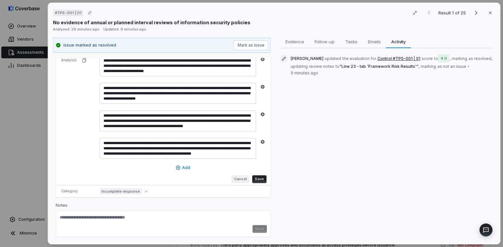
click at [242, 178] on button "Cancel" at bounding box center [240, 179] width 18 height 8
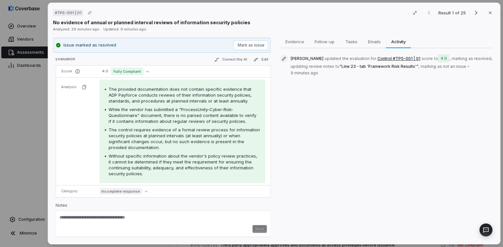
scroll to position [0, 0]
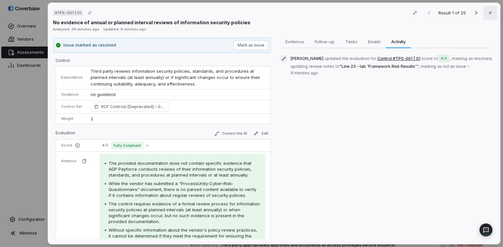
click at [491, 12] on icon "button" at bounding box center [490, 12] width 3 height 3
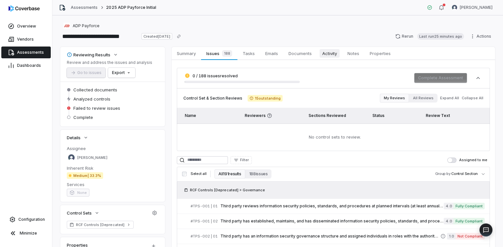
click at [334, 53] on span "Activity" at bounding box center [330, 53] width 20 height 9
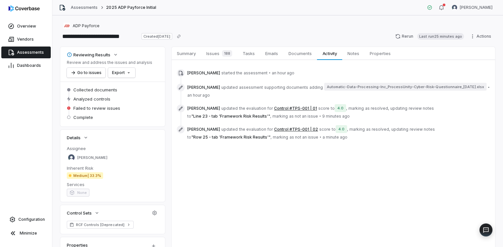
click at [181, 108] on icon at bounding box center [180, 108] width 5 height 5
click at [182, 108] on icon at bounding box center [180, 108] width 5 height 5
click at [205, 113] on span "[PERSON_NAME] updated the evaluation for Control #TPS-001 | 01 score to 4.0 , m…" at bounding box center [338, 112] width 303 height 14
click at [278, 109] on button "Control #TPS-001 | 01" at bounding box center [295, 108] width 43 height 5
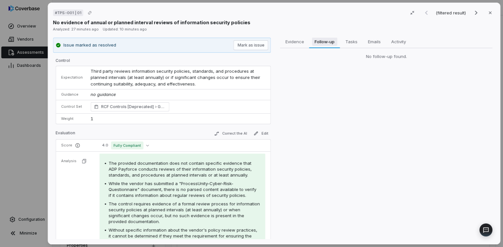
click at [326, 42] on span "Follow-up" at bounding box center [324, 41] width 25 height 9
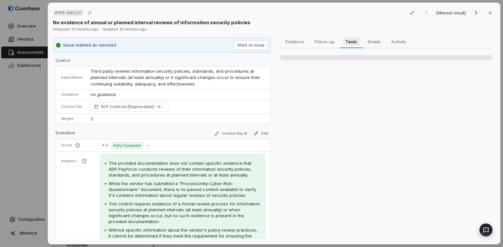
click at [349, 42] on span "Tasks" at bounding box center [351, 41] width 17 height 9
drag, startPoint x: 374, startPoint y: 43, endPoint x: 381, endPoint y: 44, distance: 7.7
click at [374, 43] on span "Emails" at bounding box center [374, 41] width 18 height 9
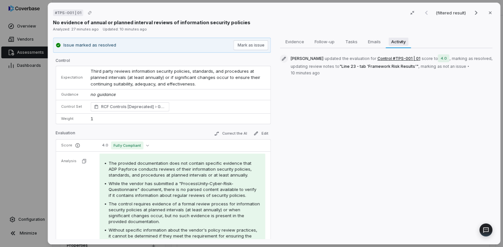
click at [397, 43] on span "Activity" at bounding box center [399, 41] width 20 height 9
click at [329, 60] on span "[PERSON_NAME] updated the evaluation for Control #TPS-001 | 01 score to 4.0 , m…" at bounding box center [392, 65] width 202 height 21
click at [306, 60] on span "[PERSON_NAME]" at bounding box center [307, 58] width 33 height 5
click at [88, 12] on icon "Copy link" at bounding box center [90, 13] width 4 height 4
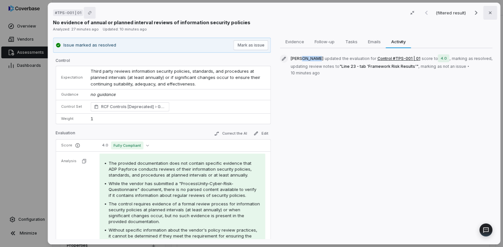
click at [490, 12] on icon "button" at bounding box center [490, 12] width 3 height 3
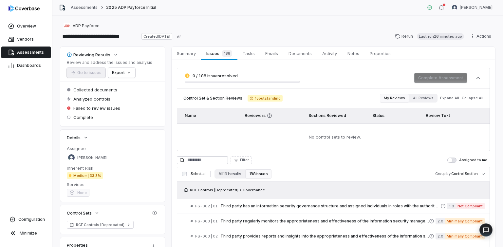
click at [477, 37] on html "**********" at bounding box center [251, 123] width 503 height 247
click at [314, 22] on html "**********" at bounding box center [251, 123] width 503 height 247
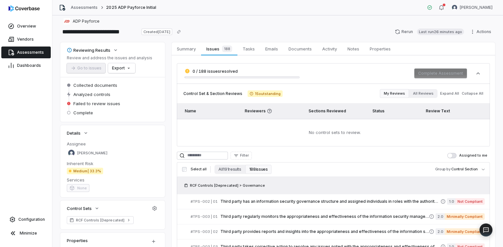
scroll to position [6, 0]
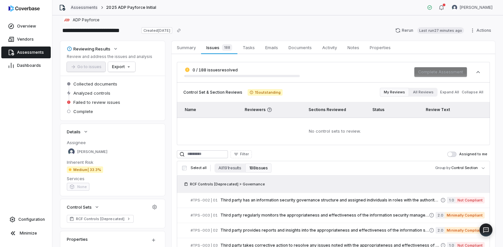
click at [78, 6] on link "Assessments" at bounding box center [84, 7] width 27 height 5
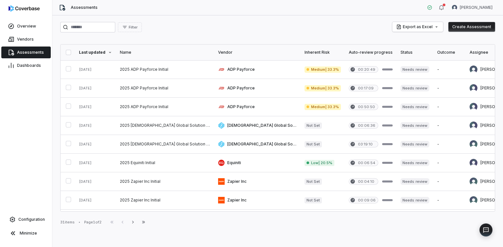
click at [470, 26] on button "Create Assessment" at bounding box center [472, 27] width 47 height 10
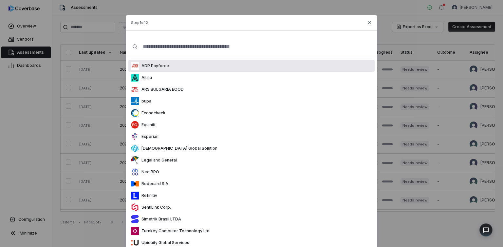
click at [155, 66] on p "ADP Payforce" at bounding box center [154, 65] width 30 height 5
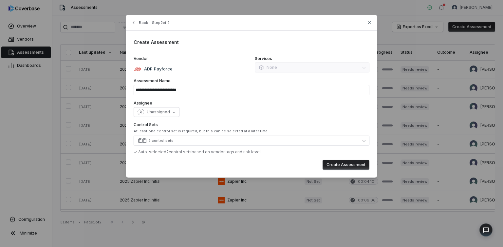
click at [183, 140] on button "2 control sets" at bounding box center [252, 141] width 236 height 10
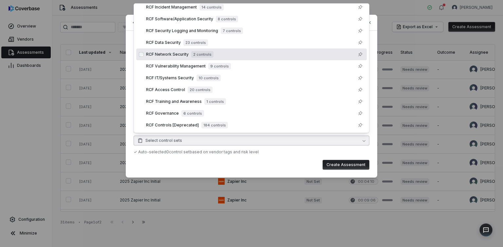
scroll to position [38, 0]
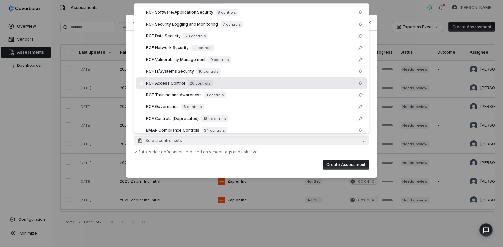
click at [182, 82] on span "RCF Access Control" at bounding box center [165, 83] width 39 height 5
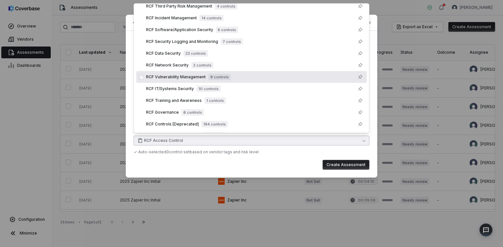
scroll to position [0, 0]
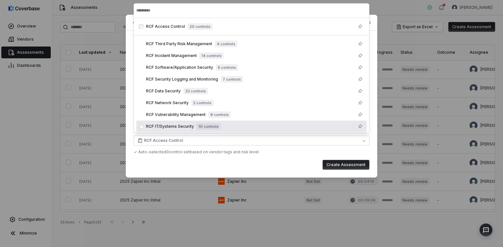
click at [334, 165] on button "Create Assessment" at bounding box center [346, 165] width 47 height 10
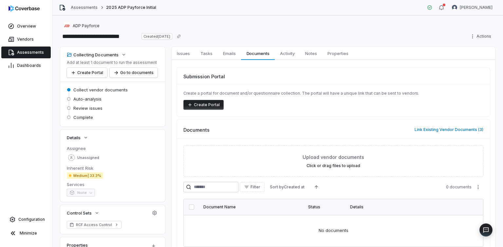
scroll to position [35, 0]
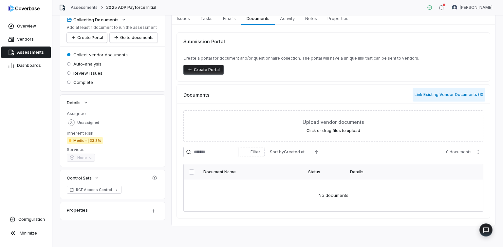
click at [435, 94] on button "Link Existing Vendor Documents ( 3 )" at bounding box center [449, 95] width 73 height 14
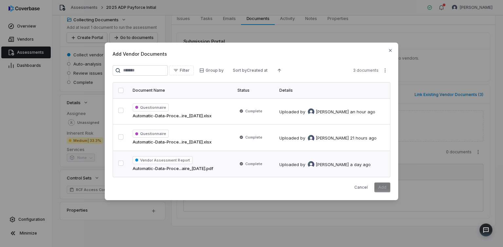
click at [122, 162] on button "button" at bounding box center [120, 163] width 5 height 5
click at [120, 110] on button "button" at bounding box center [120, 110] width 5 height 5
click at [122, 161] on button "button" at bounding box center [120, 163] width 5 height 5
click at [124, 139] on button "button" at bounding box center [120, 136] width 5 height 5
click at [121, 137] on button "button" at bounding box center [120, 137] width 5 height 5
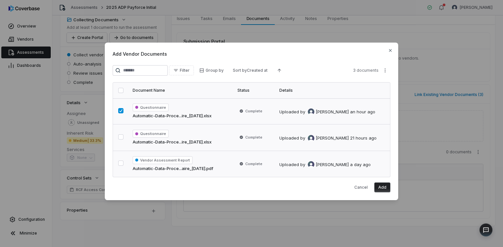
click at [121, 162] on button "button" at bounding box center [120, 163] width 5 height 5
click at [384, 186] on button "Add" at bounding box center [383, 188] width 16 height 10
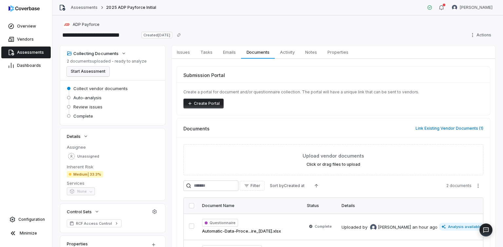
scroll to position [1, 0]
click at [86, 73] on button "Start Assessment" at bounding box center [88, 72] width 43 height 10
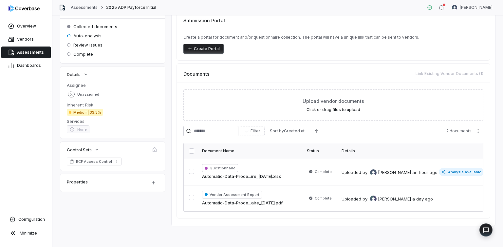
scroll to position [0, 0]
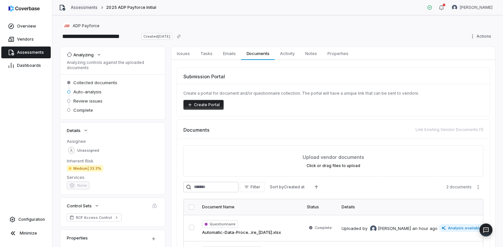
click at [88, 7] on link "Assessments" at bounding box center [84, 7] width 27 height 5
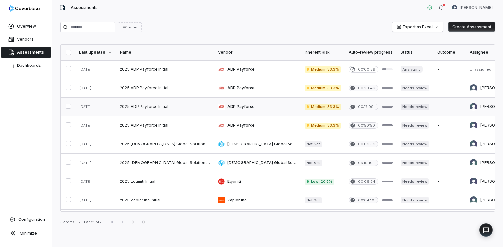
scroll to position [0, 1]
click at [465, 71] on link at bounding box center [490, 69] width 51 height 18
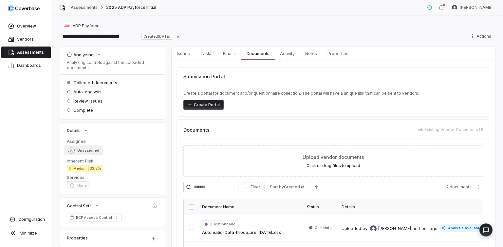
click at [89, 151] on span "Unassigned" at bounding box center [88, 150] width 22 height 5
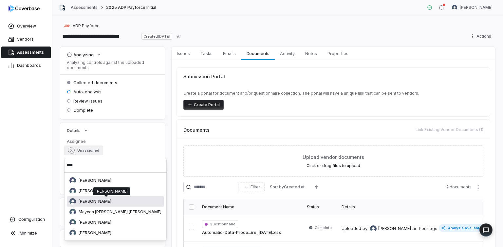
type input "****"
click at [84, 201] on span "[PERSON_NAME]" at bounding box center [95, 201] width 33 height 5
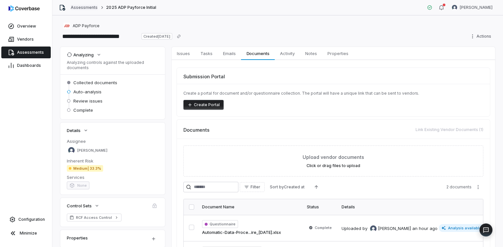
click at [85, 7] on link "Assessments" at bounding box center [84, 7] width 27 height 5
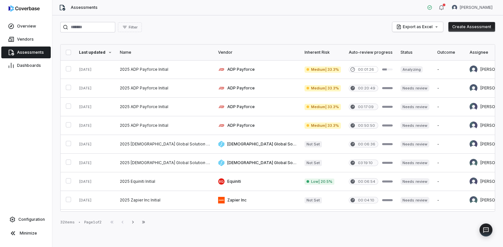
click at [474, 25] on button "Create Assessment" at bounding box center [472, 27] width 47 height 10
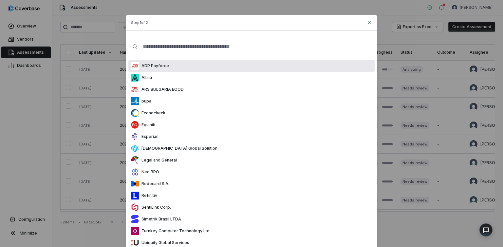
click at [158, 66] on p "ADP Payforce" at bounding box center [154, 65] width 30 height 5
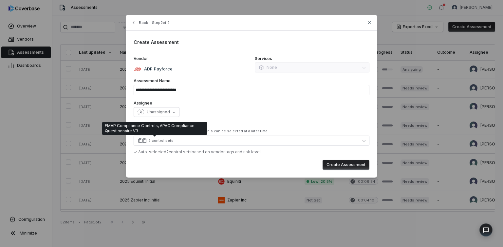
click at [167, 139] on div "2 control sets" at bounding box center [160, 140] width 25 height 5
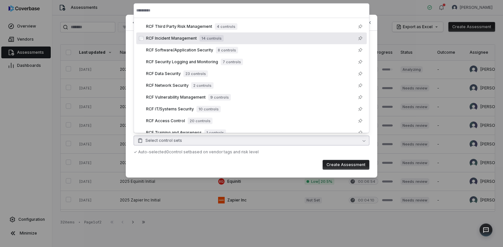
click at [174, 39] on span "RCF Incident Management" at bounding box center [171, 38] width 51 height 5
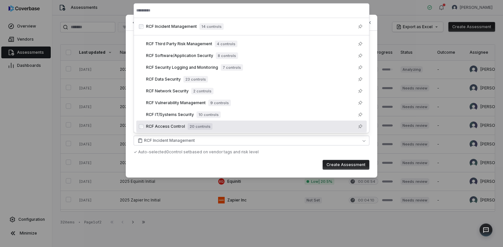
click at [344, 163] on button "Create Assessment" at bounding box center [346, 165] width 47 height 10
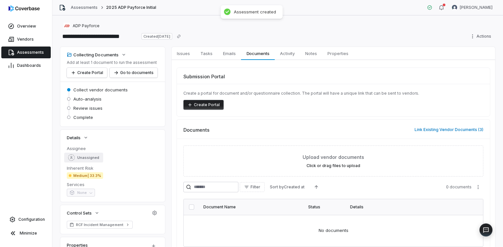
click at [89, 158] on span "Unassigned" at bounding box center [88, 157] width 22 height 5
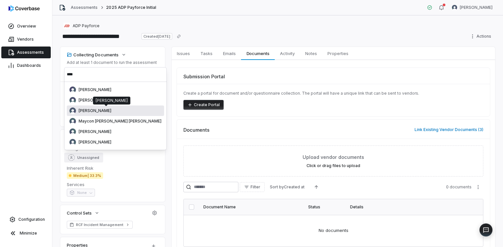
type input "****"
click at [108, 112] on div "[PERSON_NAME]" at bounding box center [115, 110] width 92 height 7
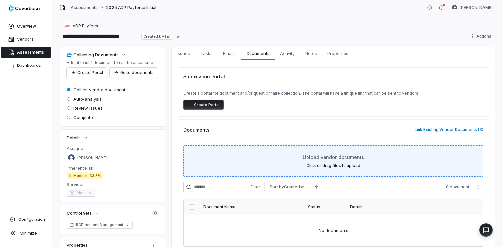
click at [318, 165] on label "Click or drag files to upload" at bounding box center [334, 165] width 54 height 5
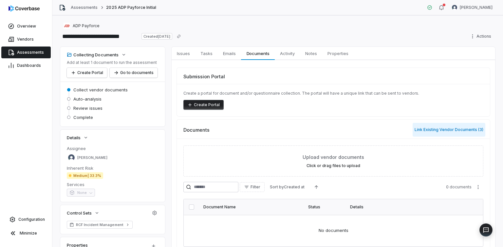
click at [432, 129] on button "Link Existing Vendor Documents ( 3 )" at bounding box center [449, 130] width 73 height 14
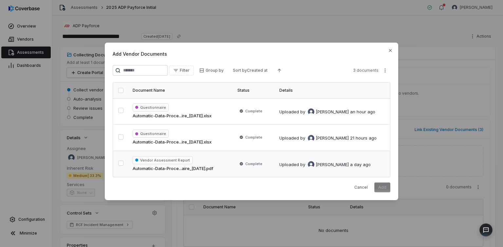
click at [121, 163] on button "button" at bounding box center [120, 163] width 5 height 5
click at [119, 110] on button "button" at bounding box center [120, 110] width 5 height 5
click at [383, 188] on button "Add" at bounding box center [383, 188] width 16 height 10
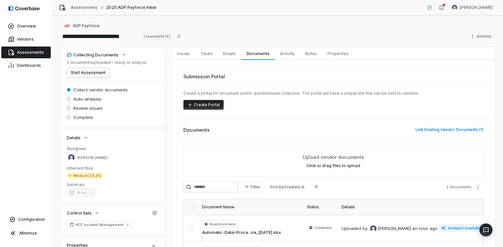
click at [95, 73] on button "Start Assessment" at bounding box center [88, 73] width 43 height 10
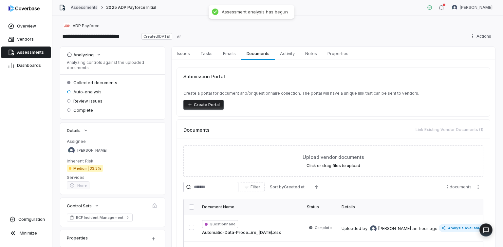
click at [81, 6] on link "Assessments" at bounding box center [84, 7] width 27 height 5
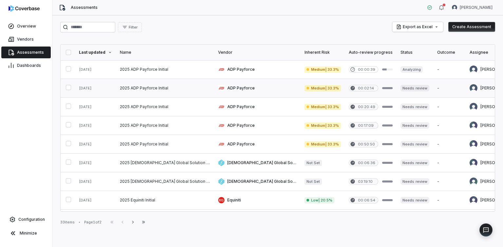
click at [150, 88] on link at bounding box center [165, 88] width 98 height 18
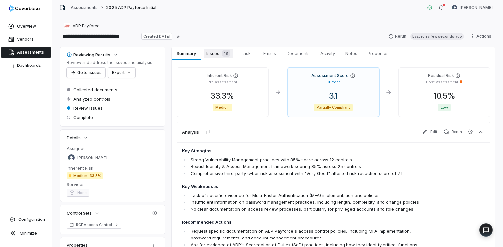
click at [219, 53] on span "Issues 19" at bounding box center [218, 53] width 29 height 9
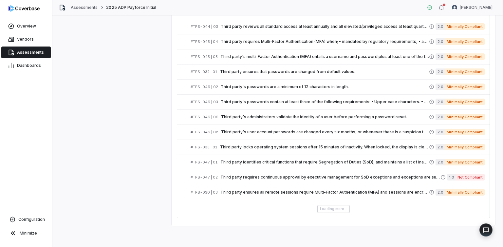
scroll to position [267, 0]
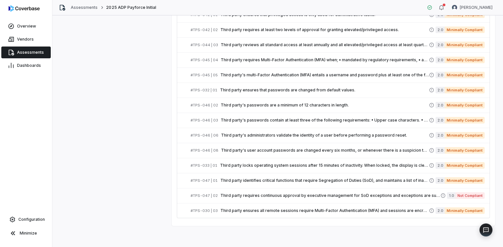
click at [372, 194] on span "Third party requires continuous approval by executive management for SoD except…" at bounding box center [331, 195] width 220 height 5
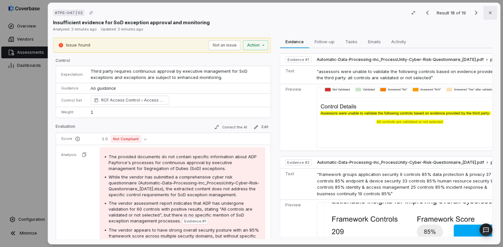
click at [492, 12] on icon "button" at bounding box center [490, 12] width 5 height 5
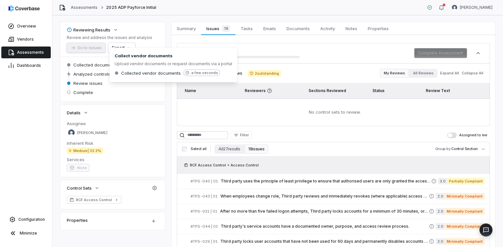
scroll to position [26, 0]
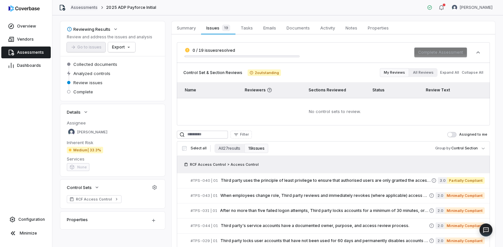
click at [86, 7] on link "Assessments" at bounding box center [84, 7] width 27 height 5
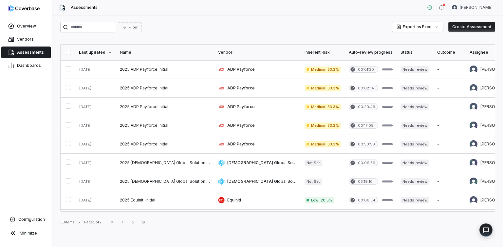
click at [474, 26] on button "Create Assessment" at bounding box center [472, 27] width 47 height 10
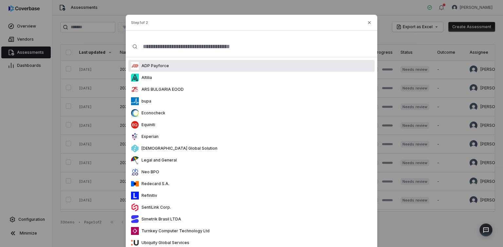
click at [151, 65] on p "ADP Payforce" at bounding box center [154, 65] width 30 height 5
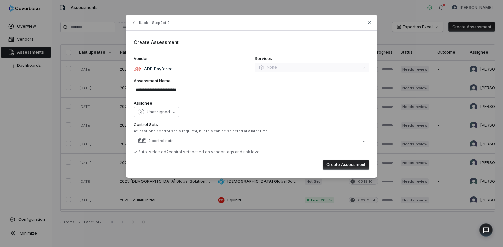
click at [160, 111] on span "Unassigned" at bounding box center [158, 111] width 23 height 5
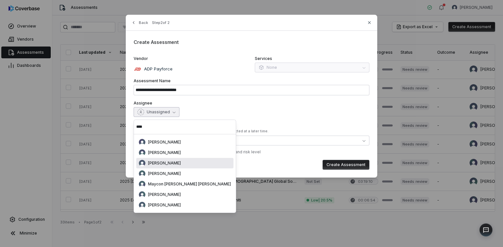
type input "****"
click at [157, 163] on span "[PERSON_NAME]" at bounding box center [164, 163] width 33 height 5
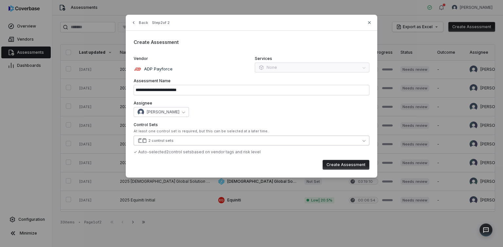
click at [168, 140] on div "2 control sets" at bounding box center [160, 140] width 25 height 5
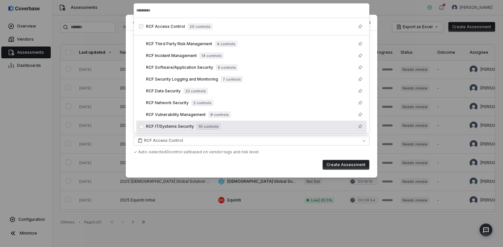
click at [336, 165] on button "Create Assessment" at bounding box center [346, 165] width 47 height 10
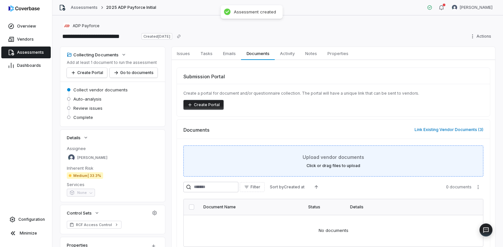
click at [326, 164] on label "Click or drag files to upload" at bounding box center [334, 165] width 54 height 5
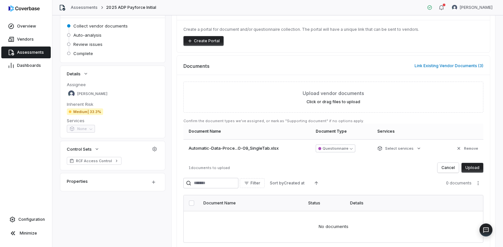
scroll to position [95, 0]
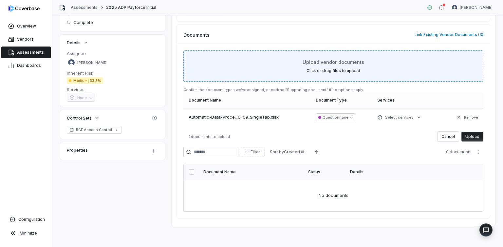
click at [476, 135] on button "Upload" at bounding box center [473, 137] width 22 height 10
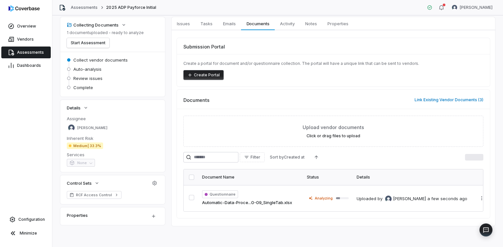
scroll to position [30, 0]
click at [85, 7] on link "Assessments" at bounding box center [84, 7] width 27 height 5
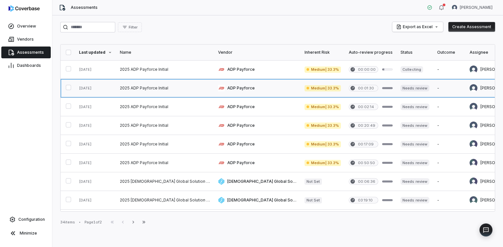
click at [222, 88] on link at bounding box center [257, 88] width 87 height 18
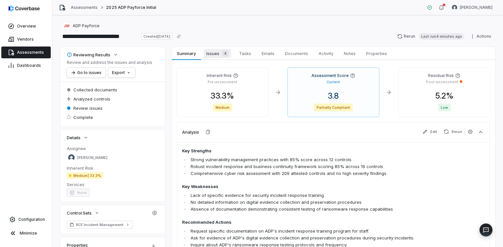
click at [215, 52] on span "Issues 4" at bounding box center [218, 53] width 28 height 9
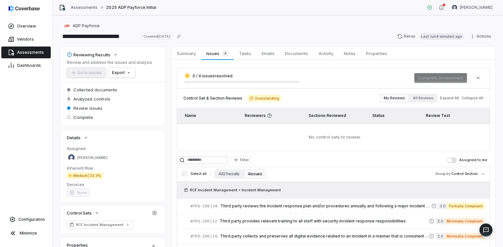
scroll to position [41, 0]
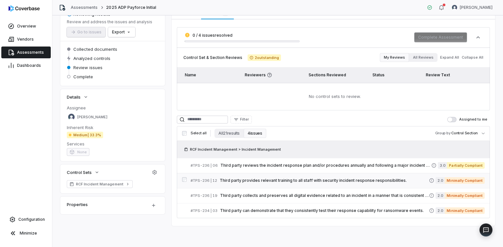
click at [356, 179] on span "Third party provides relevant training to all staff with security incident resp…" at bounding box center [324, 180] width 209 height 5
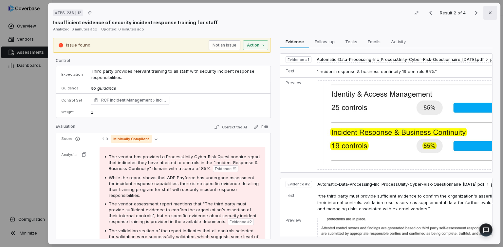
click at [489, 12] on icon "button" at bounding box center [490, 12] width 3 height 3
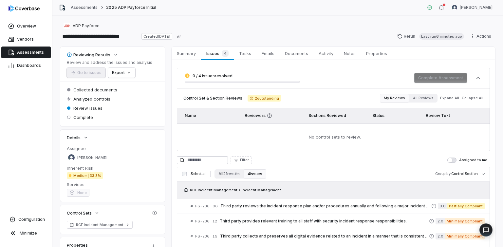
scroll to position [3, 0]
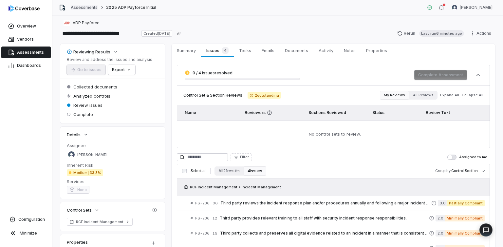
click at [88, 5] on link "Assessments" at bounding box center [84, 7] width 27 height 5
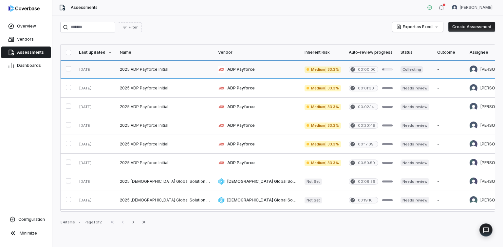
click at [214, 70] on link at bounding box center [257, 69] width 87 height 18
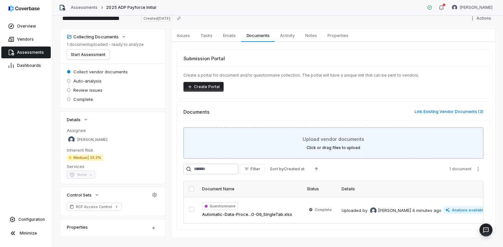
scroll to position [30, 0]
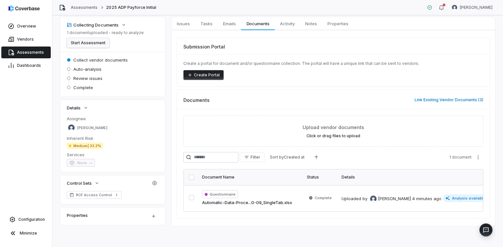
click at [89, 44] on button "Start Assessment" at bounding box center [88, 43] width 43 height 10
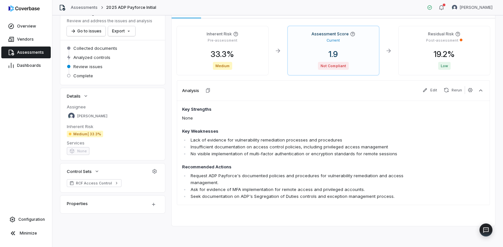
scroll to position [0, 0]
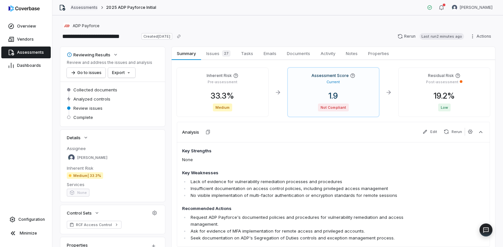
click at [82, 7] on link "Assessments" at bounding box center [84, 7] width 27 height 5
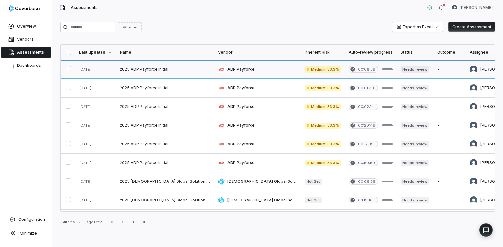
click at [149, 68] on link at bounding box center [165, 69] width 98 height 18
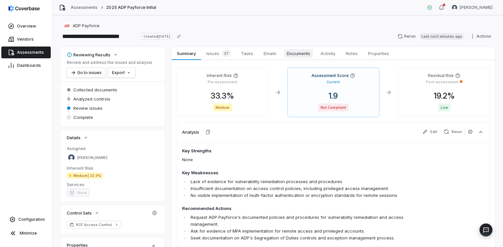
click at [299, 54] on span "Documents" at bounding box center [298, 53] width 29 height 9
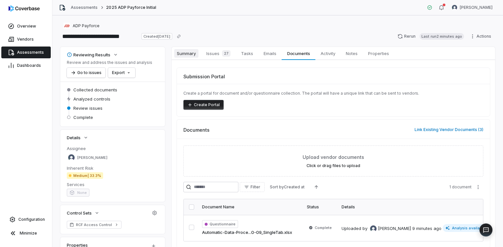
click at [189, 53] on span "Summary" at bounding box center [186, 53] width 24 height 9
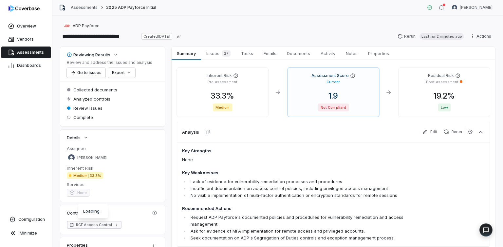
click at [102, 225] on span "RCF Access Control" at bounding box center [94, 224] width 36 height 5
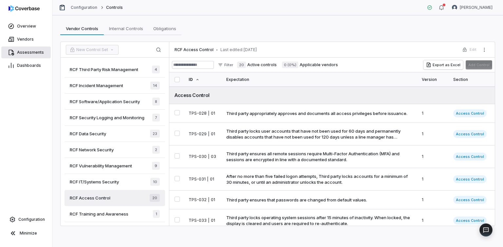
click at [26, 53] on span "Assessments" at bounding box center [30, 52] width 27 height 5
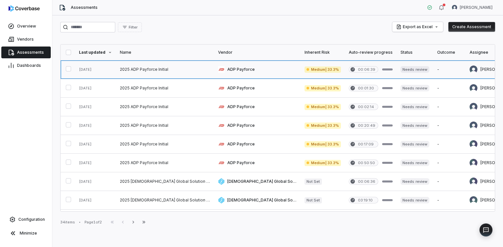
click at [151, 70] on link at bounding box center [165, 69] width 98 height 18
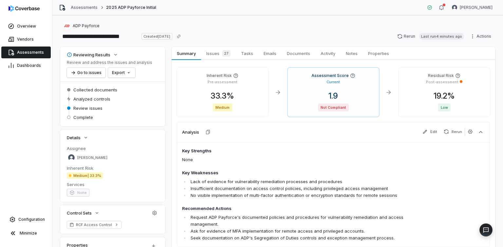
click at [213, 46] on div "**********" at bounding box center [277, 131] width 451 height 232
click at [214, 55] on span "Issues 27" at bounding box center [218, 53] width 29 height 9
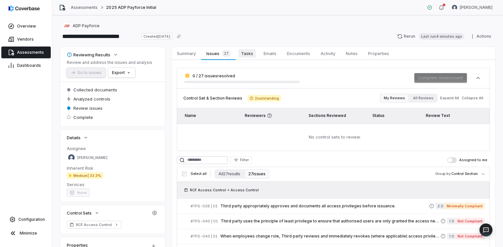
click at [248, 55] on span "Tasks" at bounding box center [247, 53] width 17 height 9
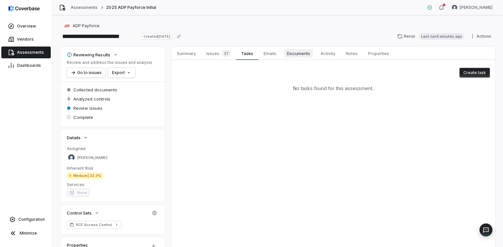
click at [304, 54] on span "Documents" at bounding box center [298, 53] width 29 height 9
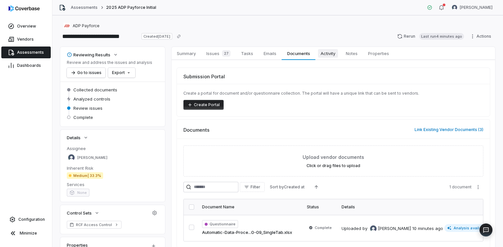
click at [327, 54] on span "Activity" at bounding box center [328, 53] width 20 height 9
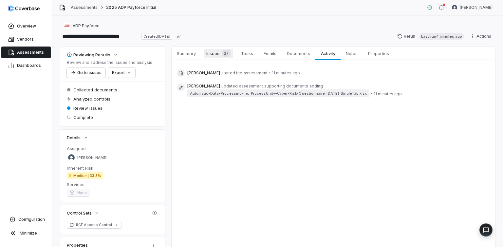
click at [214, 53] on span "Issues 27" at bounding box center [218, 53] width 29 height 9
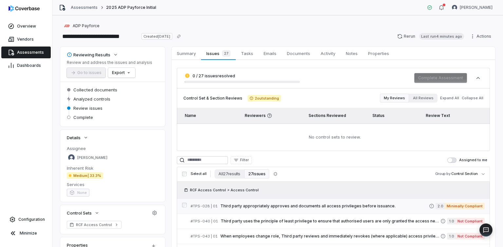
click at [254, 206] on span "Third party appropriately approves and documents all access privileges before i…" at bounding box center [325, 206] width 209 height 5
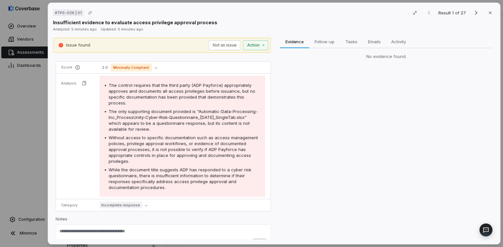
scroll to position [74, 0]
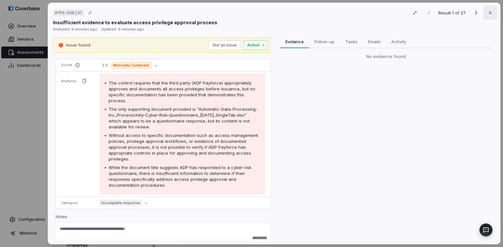
click at [490, 13] on icon "button" at bounding box center [490, 12] width 5 height 5
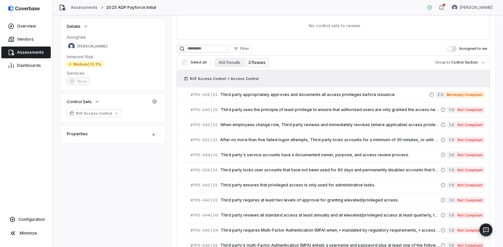
scroll to position [112, 0]
click at [296, 109] on span "Third party uses the principle of least privilege to ensure that authorised use…" at bounding box center [331, 109] width 220 height 5
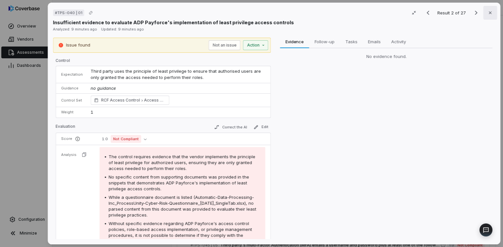
click at [491, 11] on icon "button" at bounding box center [490, 12] width 5 height 5
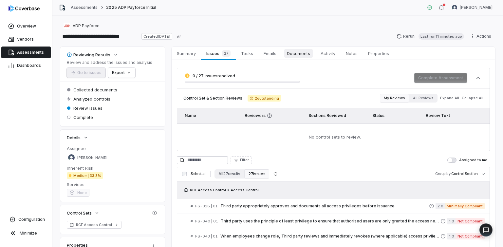
click at [301, 54] on span "Documents" at bounding box center [298, 53] width 29 height 9
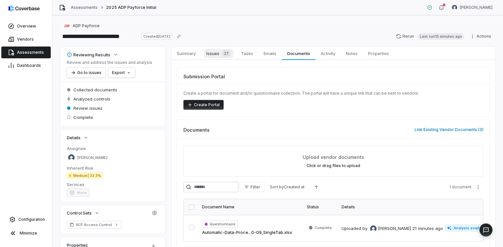
click at [220, 53] on div "27" at bounding box center [225, 53] width 11 height 7
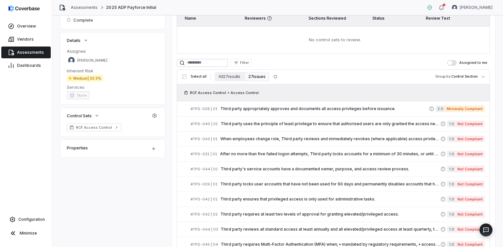
scroll to position [98, 0]
click at [250, 123] on span "Third party uses the principle of least privilege to ensure that authorised use…" at bounding box center [331, 123] width 220 height 5
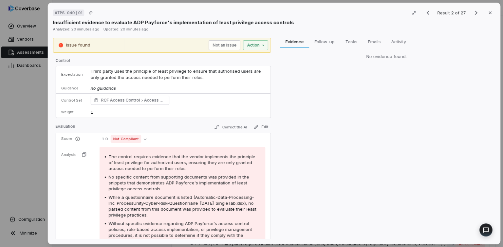
drag, startPoint x: 491, startPoint y: 12, endPoint x: 487, endPoint y: 14, distance: 4.0
click at [491, 12] on icon "button" at bounding box center [490, 12] width 5 height 5
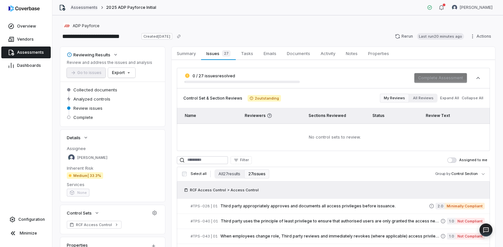
click at [84, 6] on link "Assessments" at bounding box center [84, 7] width 27 height 5
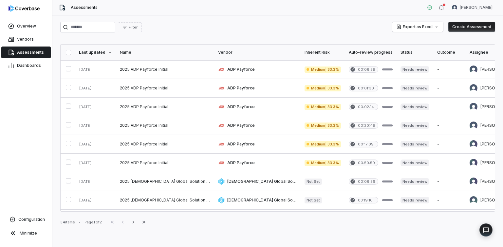
click at [464, 27] on button "Create Assessment" at bounding box center [472, 27] width 47 height 10
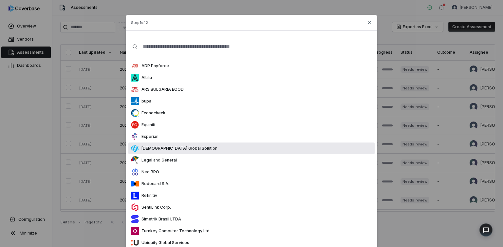
click at [163, 144] on div "[DEMOGRAPHIC_DATA] Global Solution" at bounding box center [251, 149] width 246 height 12
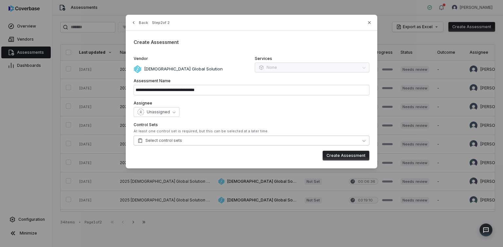
click at [168, 140] on span "Select control sets" at bounding box center [160, 140] width 45 height 5
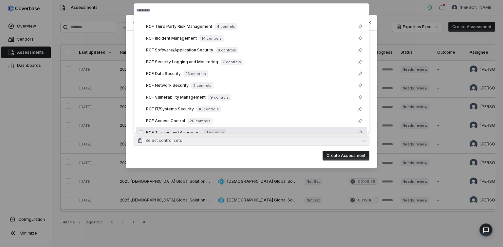
click at [256, 154] on div "Create Assessment" at bounding box center [252, 156] width 236 height 10
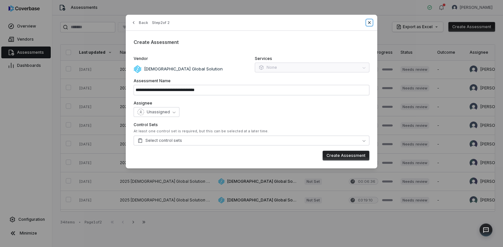
click at [369, 22] on icon "button" at bounding box center [369, 22] width 3 height 3
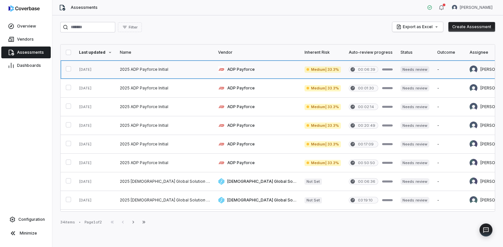
click at [214, 70] on link at bounding box center [257, 69] width 87 height 18
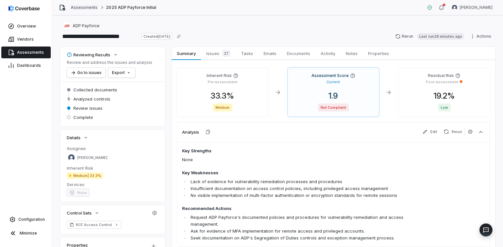
click at [89, 6] on link "Assessments" at bounding box center [84, 7] width 27 height 5
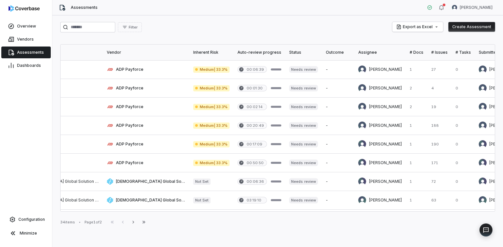
scroll to position [0, 123]
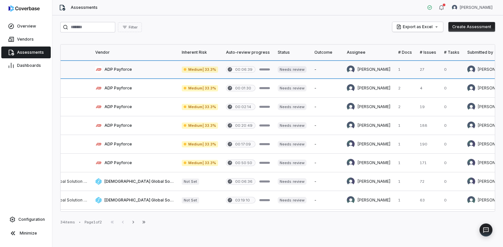
click at [96, 70] on link at bounding box center [134, 69] width 87 height 18
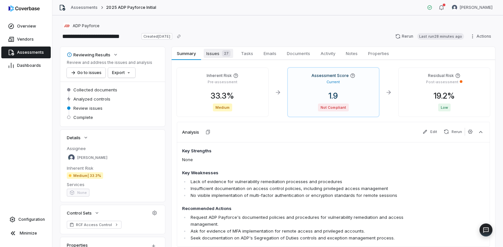
click at [219, 54] on span "Issues 27" at bounding box center [218, 53] width 29 height 9
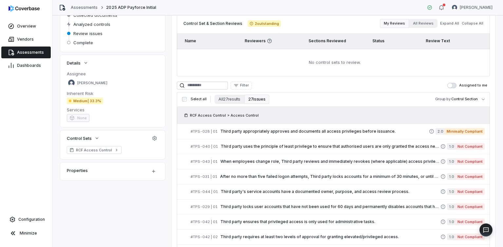
scroll to position [76, 0]
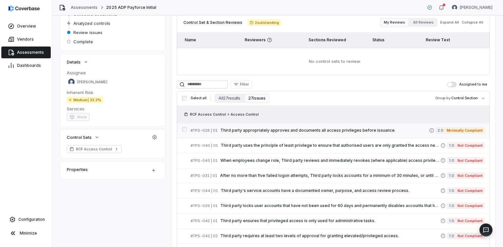
click at [318, 130] on span "Third party appropriately approves and documents all access privileges before i…" at bounding box center [325, 130] width 209 height 5
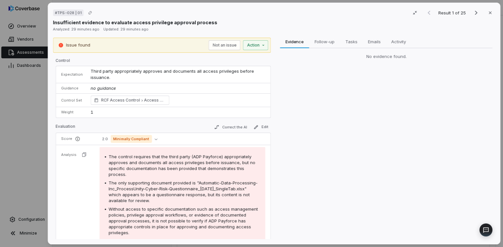
click at [491, 10] on icon "button" at bounding box center [490, 12] width 5 height 5
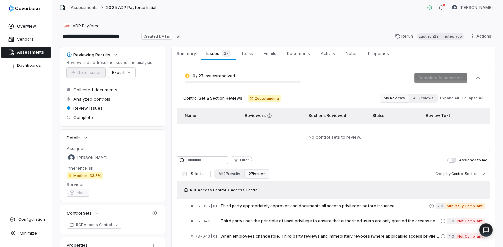
scroll to position [0, 0]
click at [247, 52] on span "Tasks" at bounding box center [247, 53] width 17 height 9
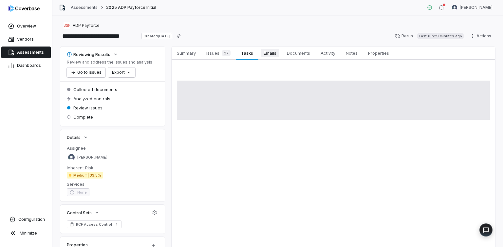
click at [270, 52] on span "Emails" at bounding box center [270, 53] width 18 height 9
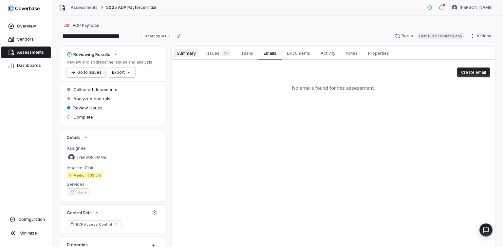
click at [188, 55] on span "Summary" at bounding box center [186, 53] width 24 height 9
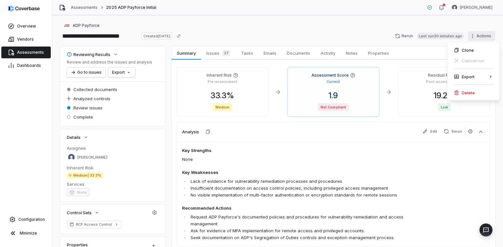
click at [474, 36] on html "**********" at bounding box center [251, 123] width 503 height 247
click at [429, 78] on div "Export as PDF" at bounding box center [421, 76] width 47 height 10
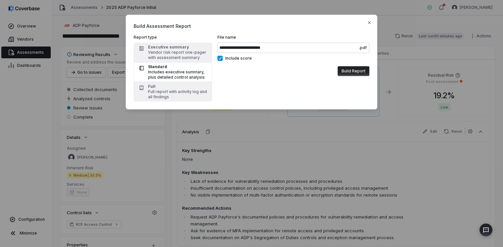
click at [355, 70] on button "Build Report" at bounding box center [354, 71] width 32 height 10
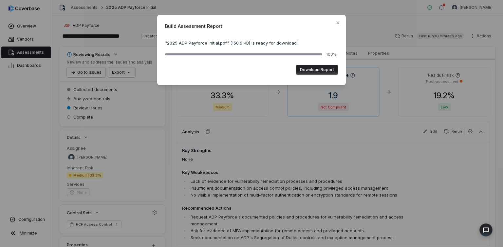
click at [307, 70] on button "Download Report" at bounding box center [317, 70] width 42 height 10
click at [338, 23] on icon "button" at bounding box center [338, 22] width 3 height 3
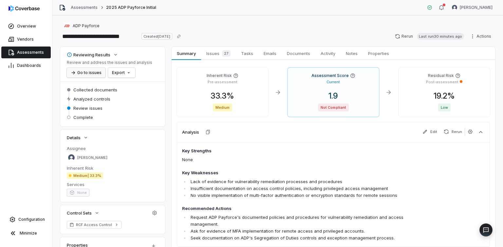
click at [84, 71] on button "Go to issues" at bounding box center [86, 73] width 39 height 10
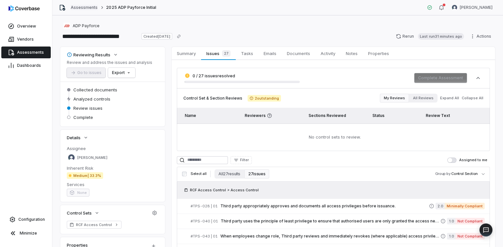
click at [87, 7] on link "Assessments" at bounding box center [84, 7] width 27 height 5
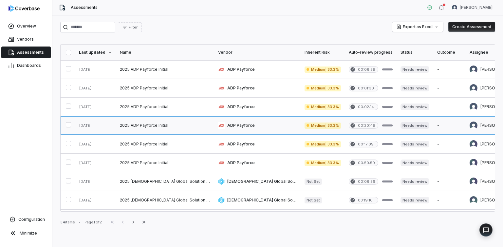
click at [215, 126] on link at bounding box center [257, 125] width 87 height 18
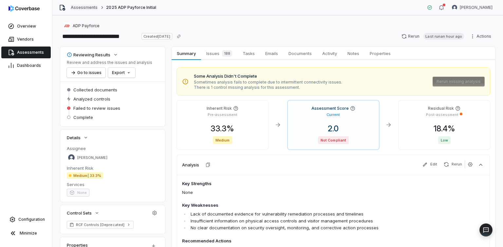
click at [79, 9] on link "Assessments" at bounding box center [84, 7] width 27 height 5
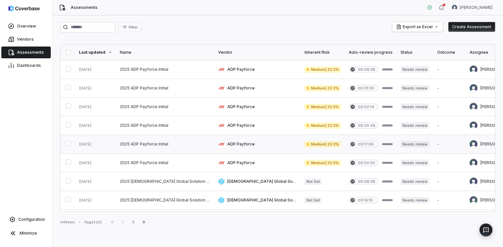
click at [153, 143] on link at bounding box center [165, 144] width 98 height 18
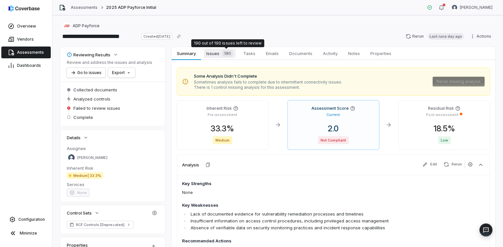
click at [214, 53] on span "Issues 190" at bounding box center [220, 53] width 32 height 9
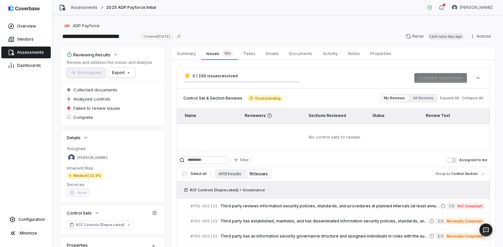
click at [90, 6] on link "Assessments" at bounding box center [84, 7] width 27 height 5
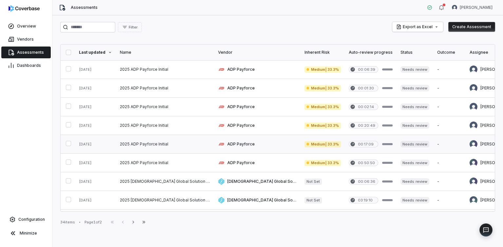
click at [214, 145] on link at bounding box center [257, 144] width 87 height 18
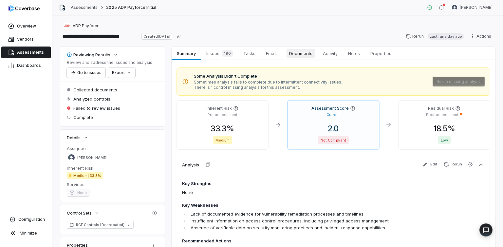
click at [307, 54] on span "Documents" at bounding box center [301, 53] width 29 height 9
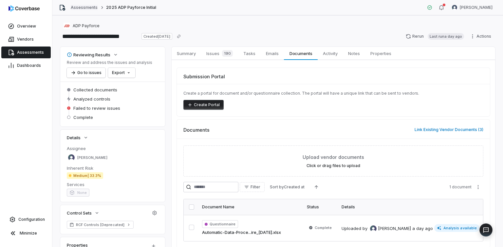
click at [83, 6] on link "Assessments" at bounding box center [84, 7] width 27 height 5
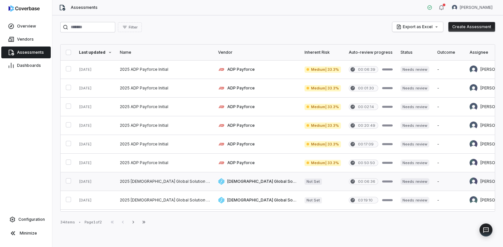
click at [228, 181] on link at bounding box center [257, 181] width 87 height 18
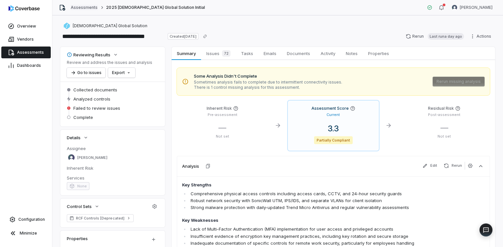
click at [86, 7] on link "Assessments" at bounding box center [84, 7] width 27 height 5
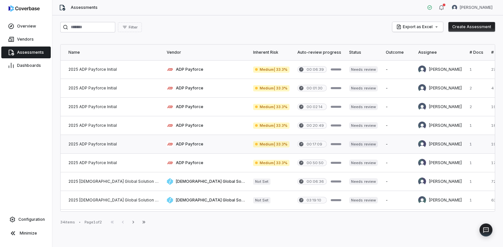
scroll to position [0, 52]
click at [169, 143] on link at bounding box center [206, 144] width 87 height 18
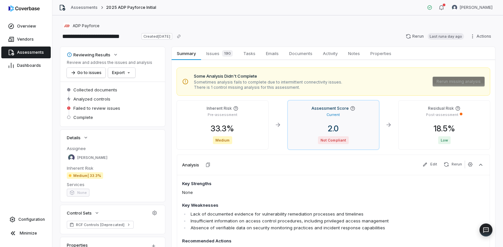
scroll to position [7, 0]
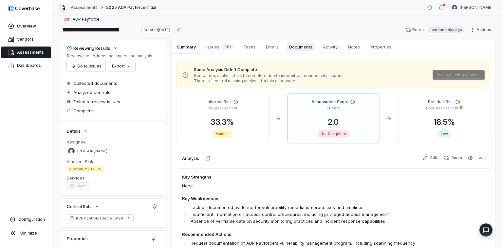
click at [301, 46] on span "Documents" at bounding box center [301, 47] width 29 height 9
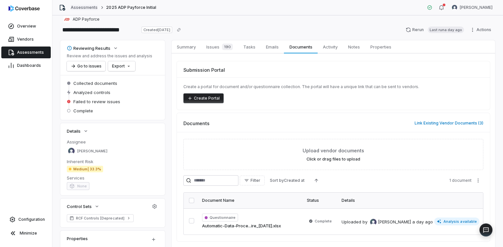
click at [89, 7] on link "Assessments" at bounding box center [84, 7] width 27 height 5
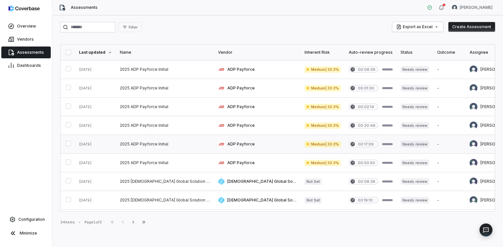
click at [221, 145] on link at bounding box center [257, 144] width 87 height 18
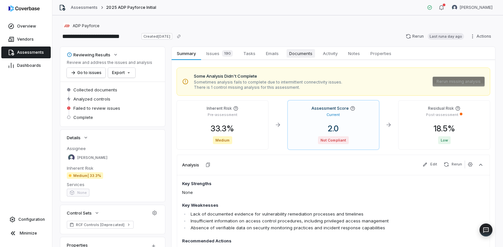
click at [301, 51] on span "Documents" at bounding box center [301, 53] width 29 height 9
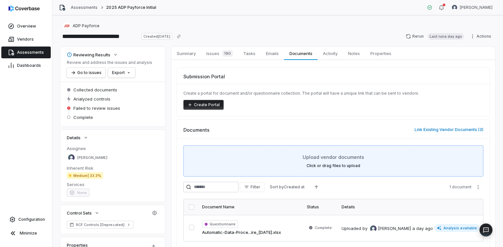
scroll to position [30, 0]
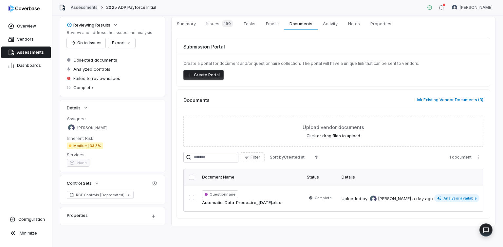
click at [83, 8] on link "Assessments" at bounding box center [84, 7] width 27 height 5
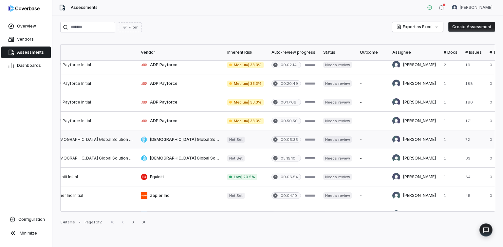
scroll to position [42, 82]
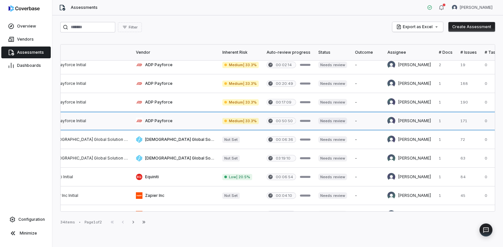
click at [384, 121] on link at bounding box center [409, 121] width 51 height 18
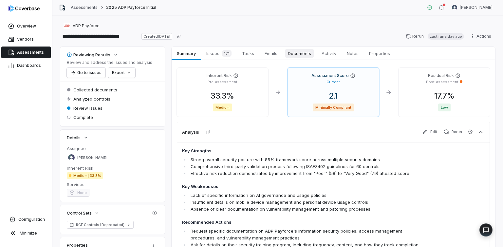
click at [302, 56] on span "Documents" at bounding box center [299, 53] width 29 height 9
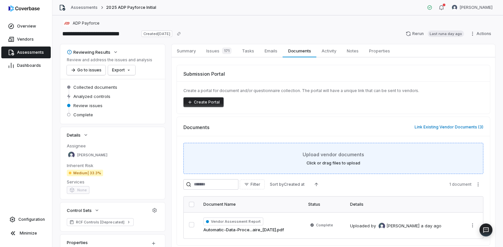
scroll to position [30, 0]
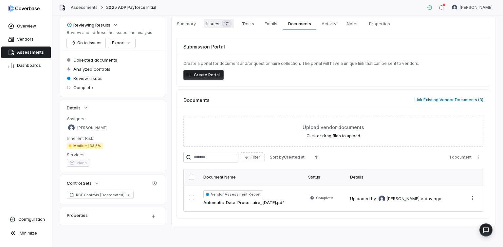
click at [213, 23] on span "Issues 171" at bounding box center [219, 23] width 30 height 9
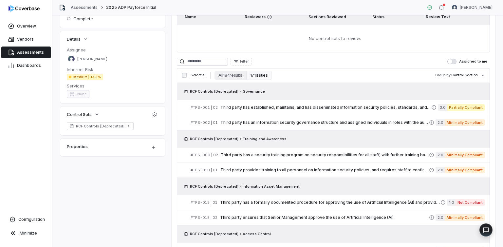
scroll to position [118, 0]
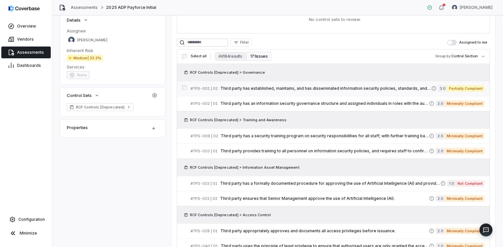
click at [257, 88] on span "Third party has established, maintains, and has disseminated information securi…" at bounding box center [326, 88] width 211 height 5
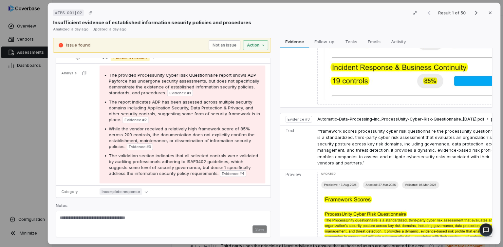
scroll to position [82, 0]
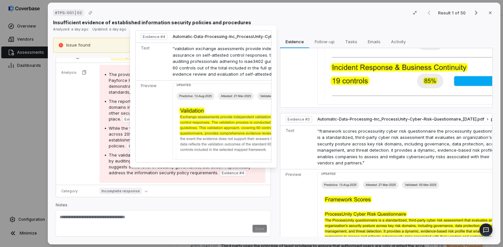
click at [222, 170] on span "Evidence # 4" at bounding box center [233, 172] width 23 height 5
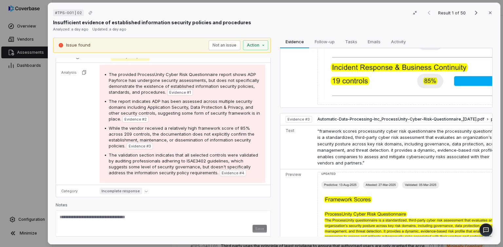
click at [222, 170] on span "Evidence # 4" at bounding box center [233, 172] width 23 height 5
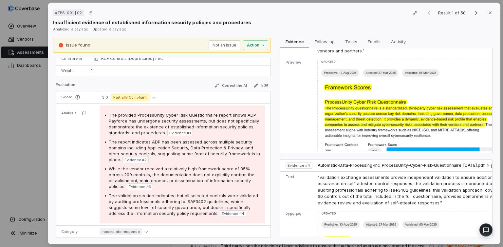
scroll to position [618, 0]
